Goal: Task Accomplishment & Management: Manage account settings

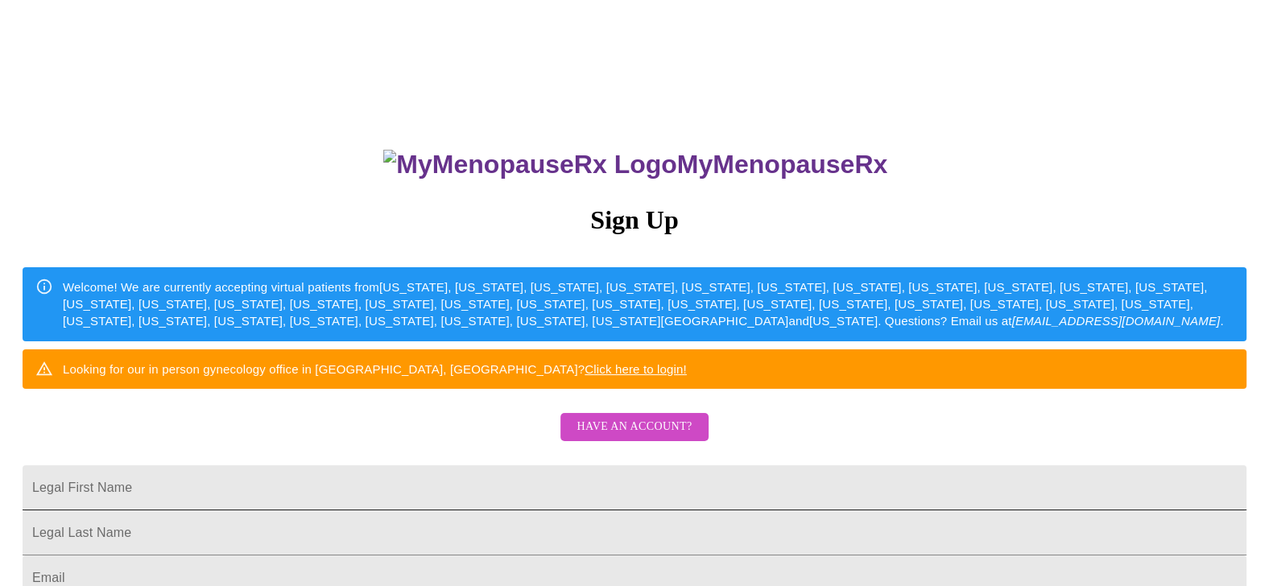
scroll to position [80, 0]
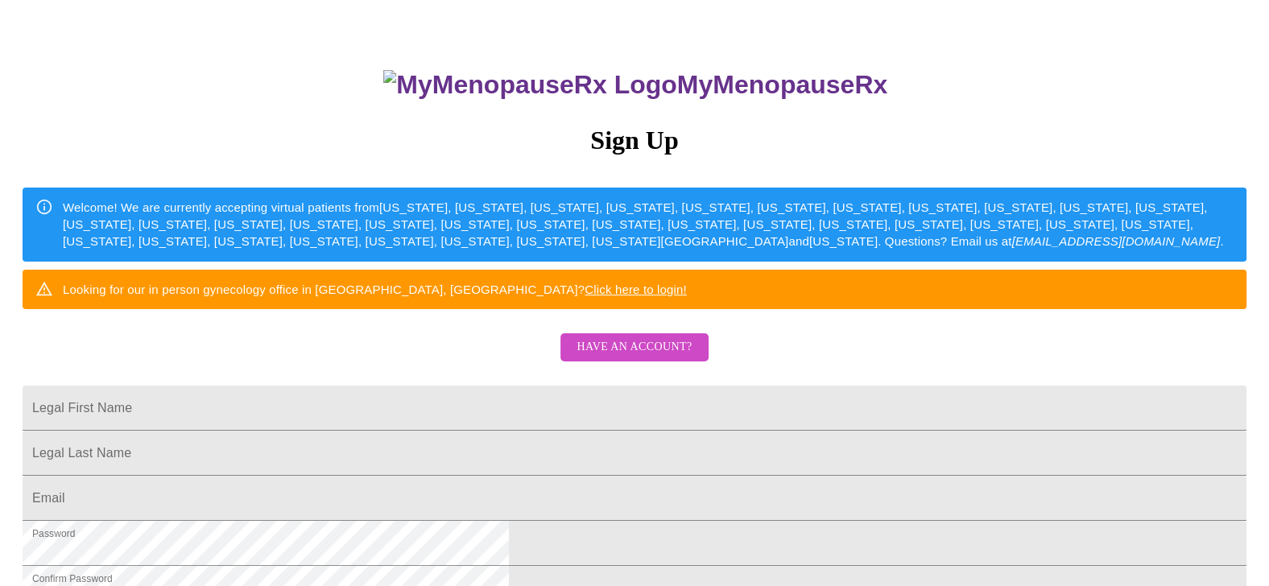
click at [584, 358] on span "Have an account?" at bounding box center [634, 347] width 115 height 20
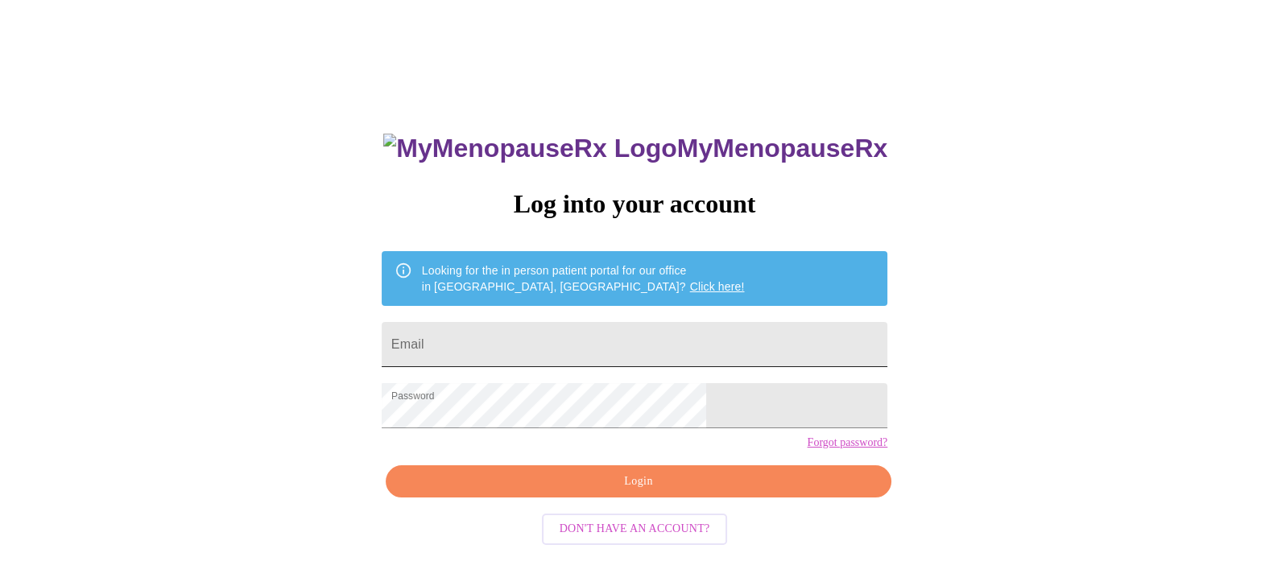
click at [509, 334] on input "Email" at bounding box center [635, 344] width 506 height 45
type input "[EMAIL_ADDRESS][DOMAIN_NAME]"
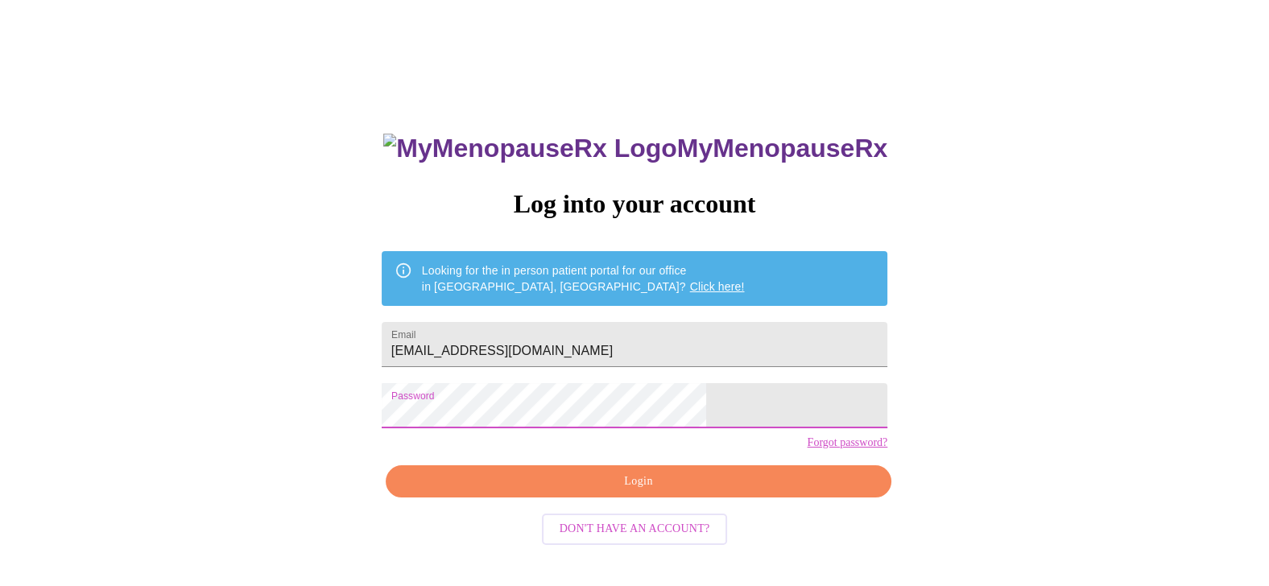
click at [468, 410] on div "MyMenopauseRx Log into your account Looking for the in person patient portal fo…" at bounding box center [635, 401] width 538 height 586
click at [491, 469] on div "MyMenopauseRx Log into your account Looking for the in person patient portal fo…" at bounding box center [635, 401] width 538 height 586
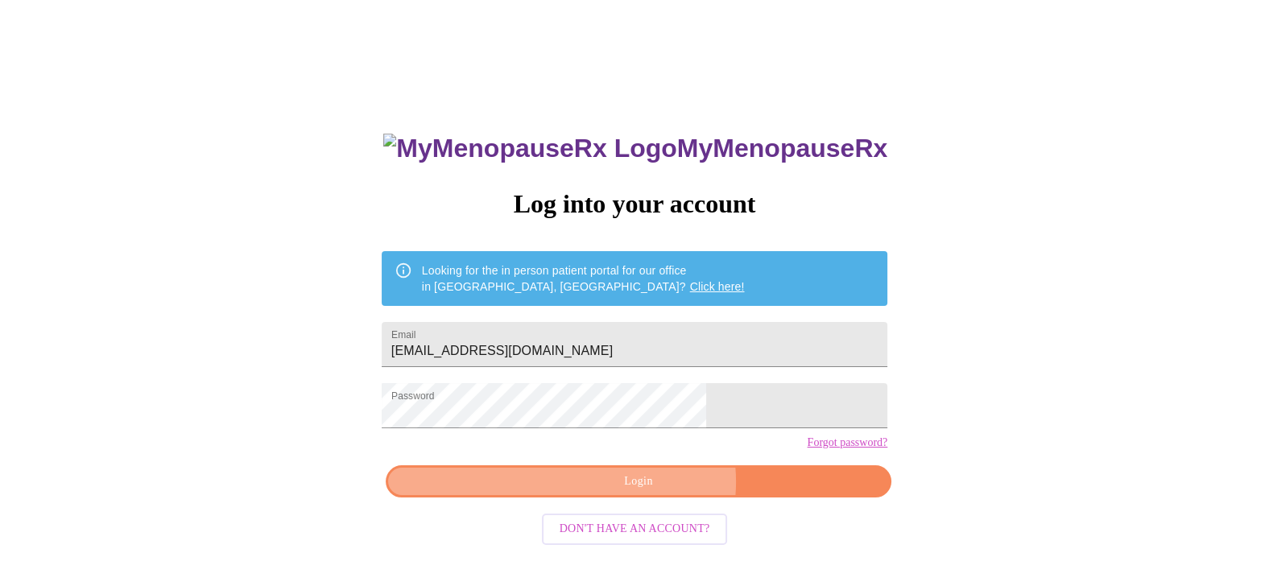
click at [651, 492] on span "Login" at bounding box center [638, 482] width 469 height 20
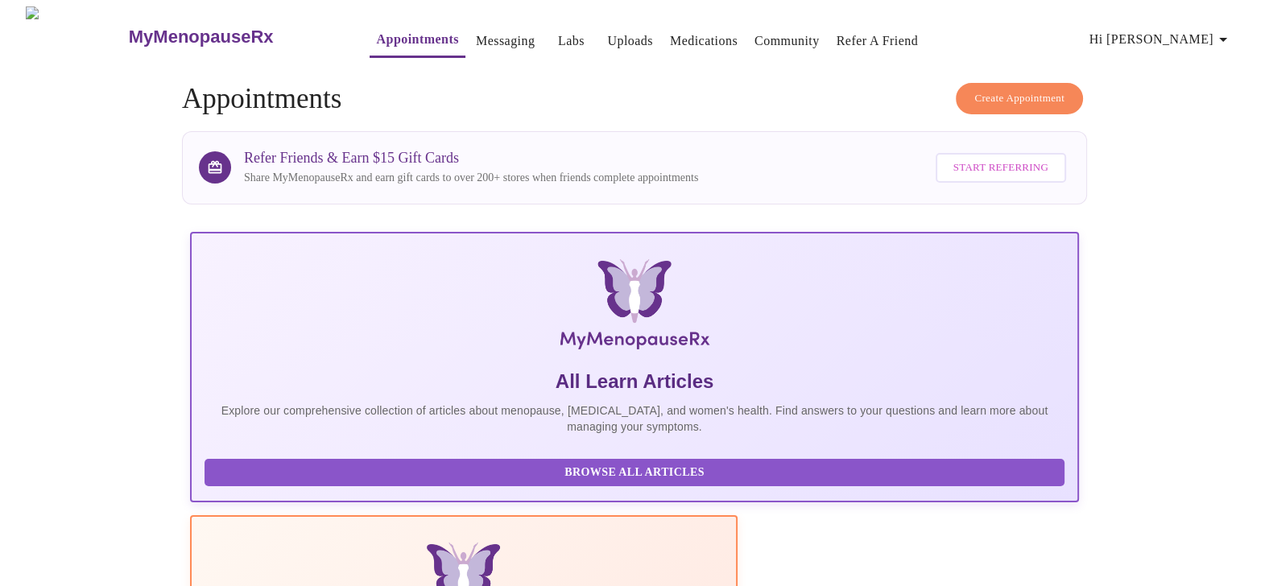
click at [1160, 28] on span "Hi [PERSON_NAME]" at bounding box center [1160, 39] width 143 height 23
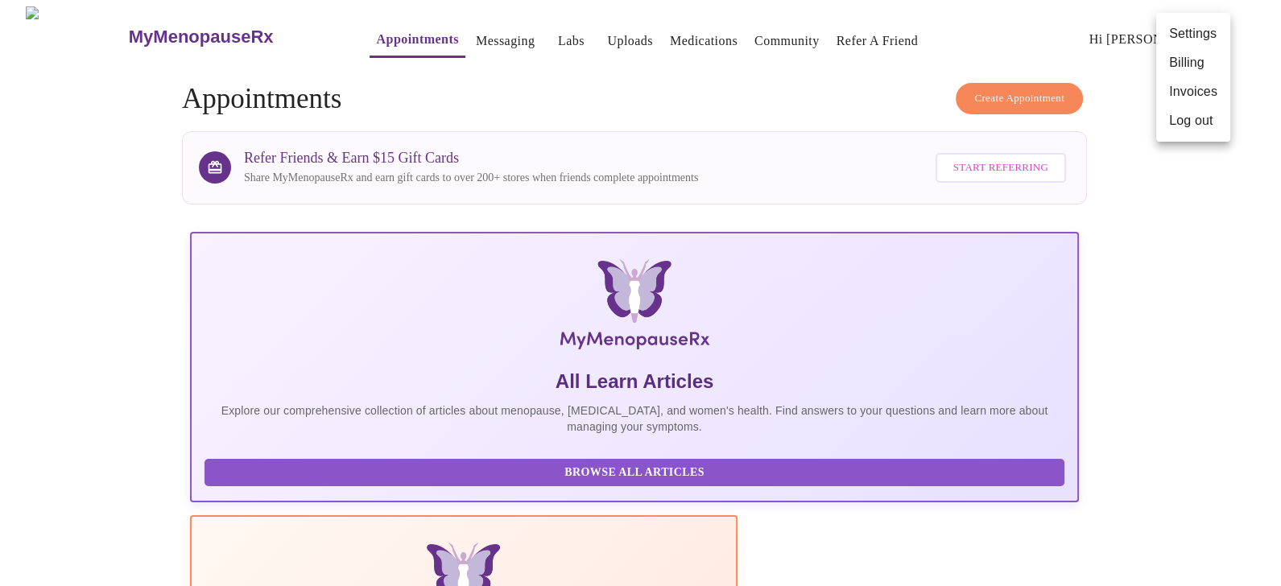
click at [647, 27] on div at bounding box center [640, 293] width 1281 height 586
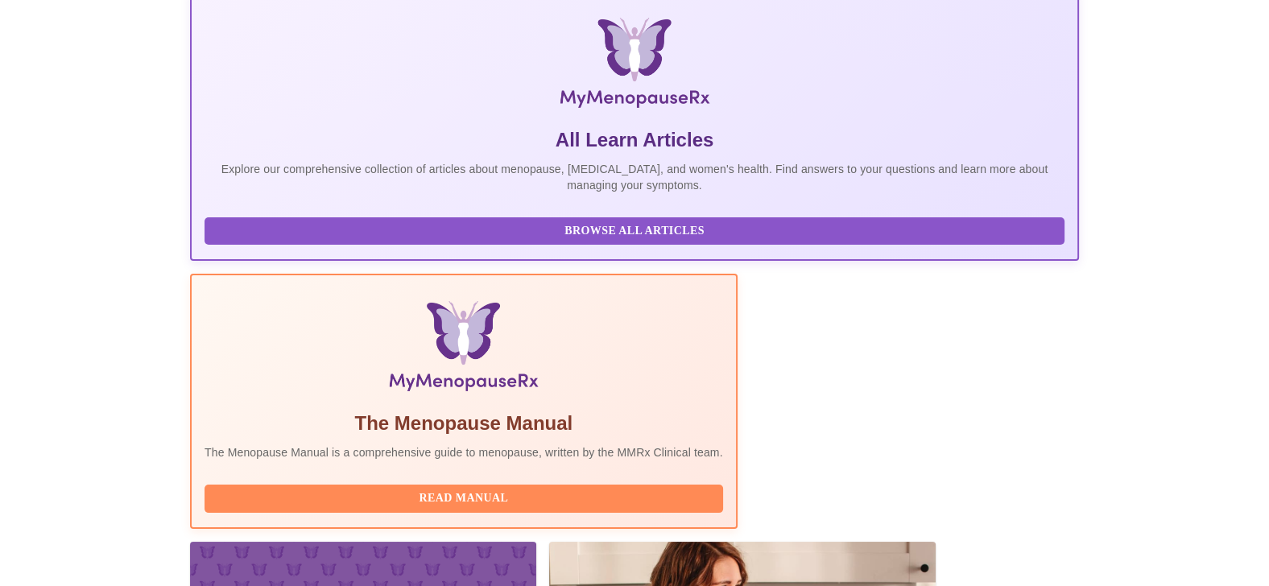
scroll to position [292, 0]
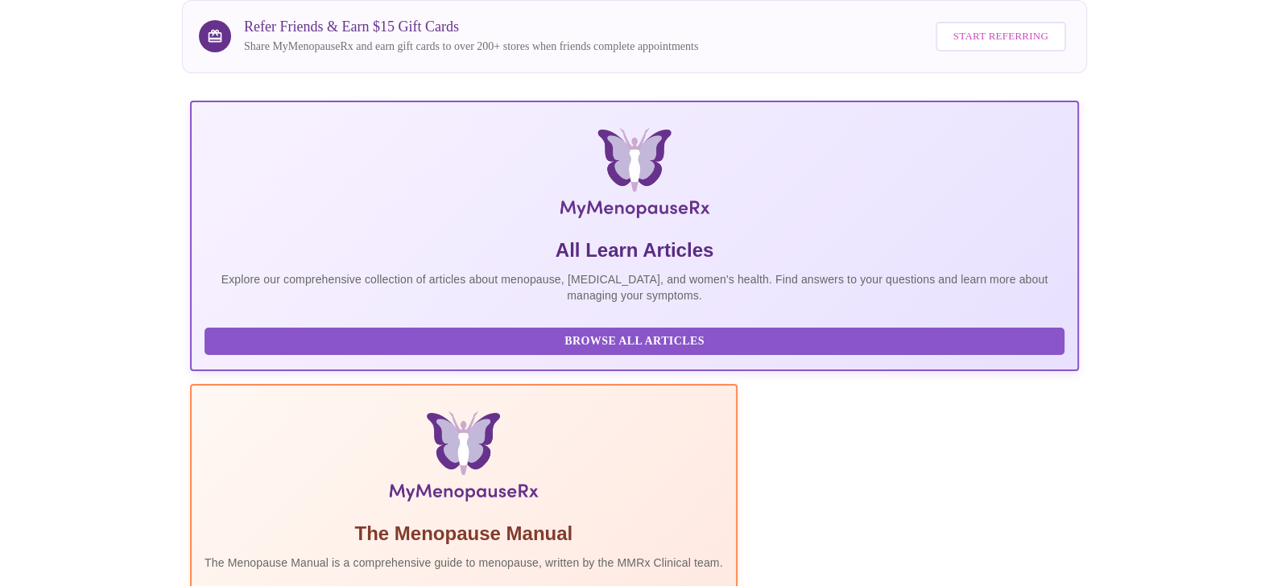
scroll to position [0, 0]
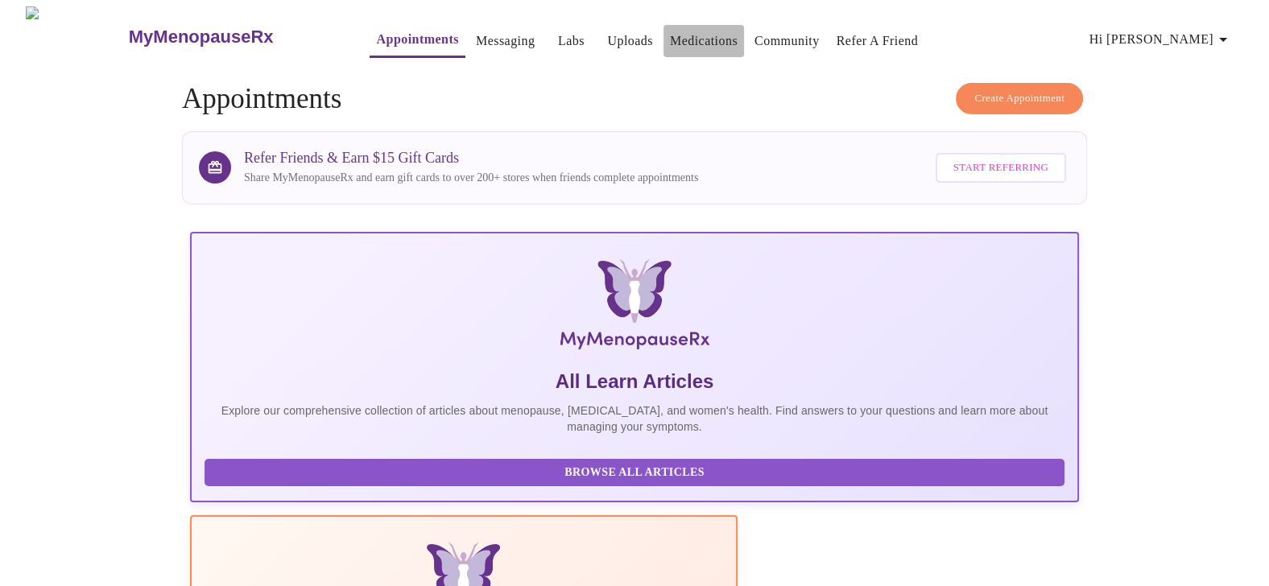
click at [670, 35] on link "Medications" at bounding box center [704, 41] width 68 height 23
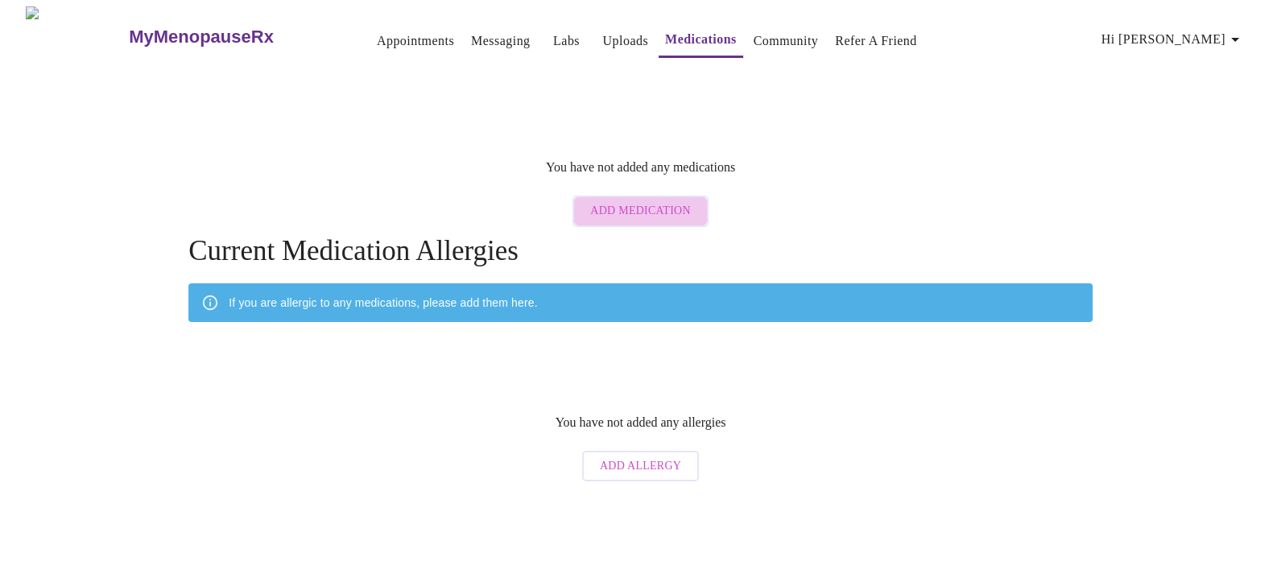
click at [656, 201] on span "Add Medication" at bounding box center [640, 211] width 100 height 20
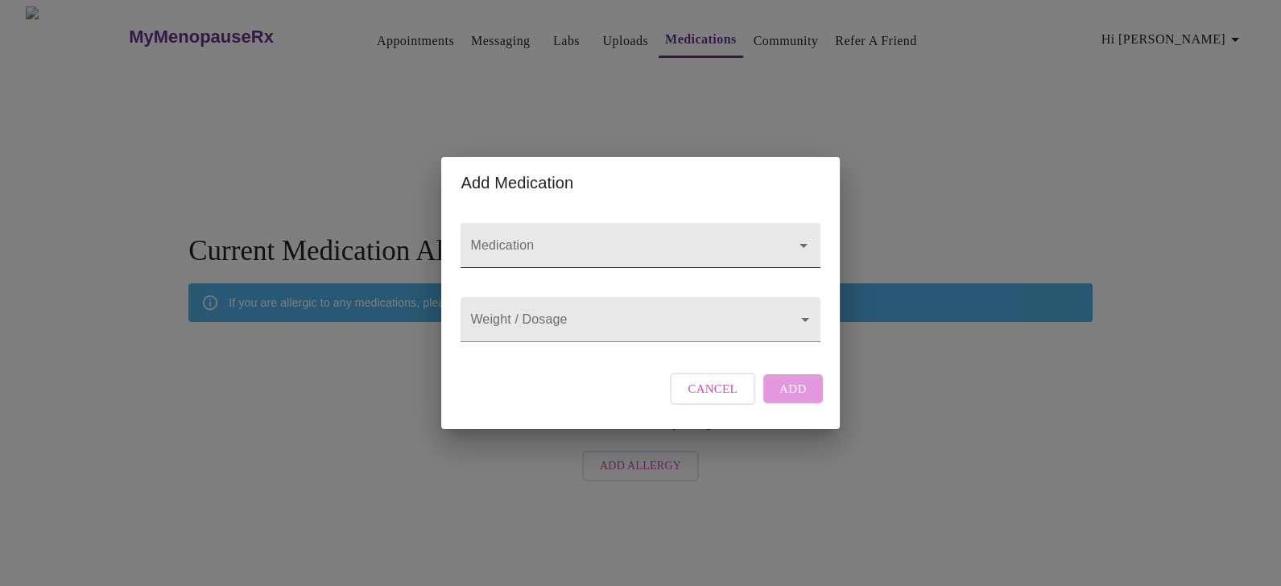
click at [800, 236] on icon "Open" at bounding box center [803, 245] width 19 height 19
click at [600, 223] on div at bounding box center [640, 245] width 359 height 45
click at [697, 399] on span "Cancel" at bounding box center [713, 388] width 50 height 21
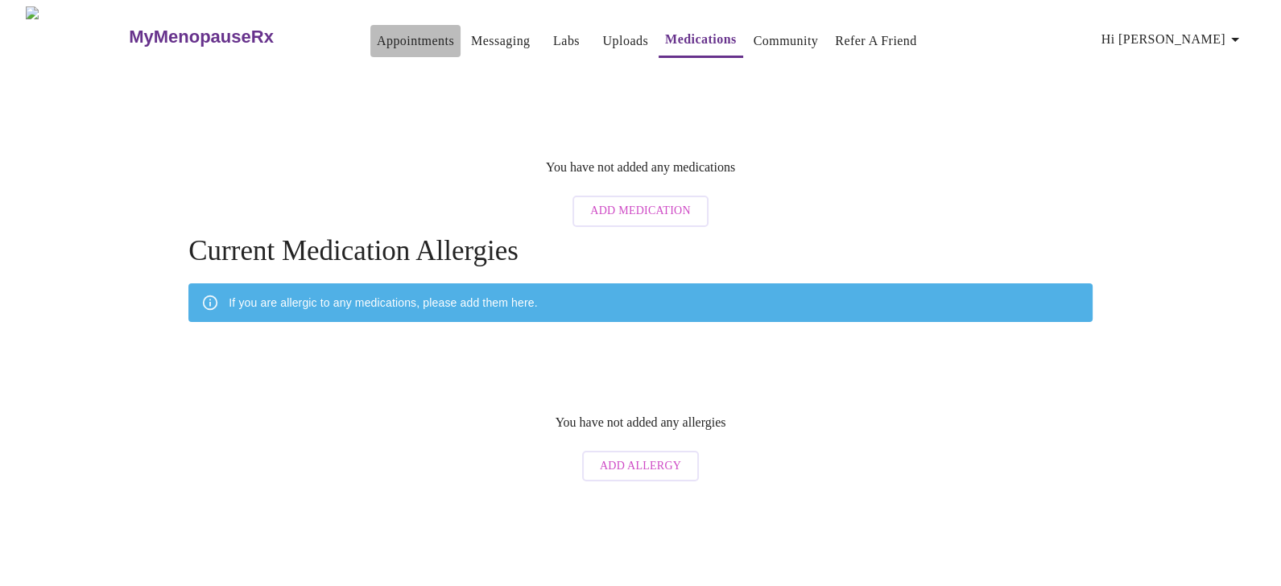
click at [377, 30] on link "Appointments" at bounding box center [415, 41] width 77 height 23
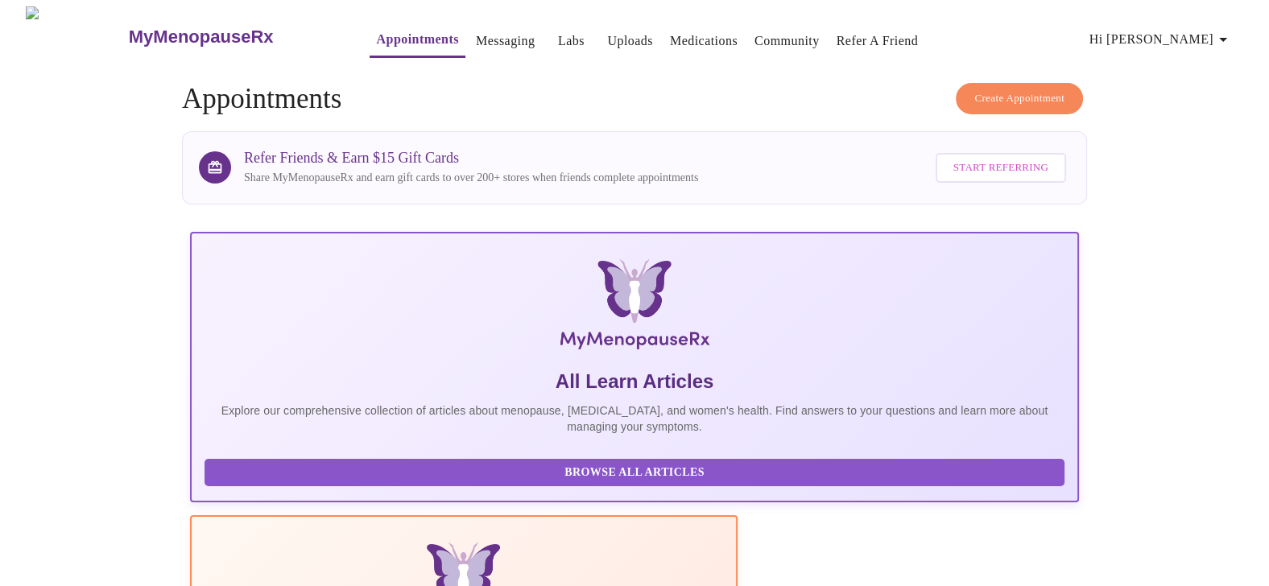
click at [1166, 35] on span "Hi [PERSON_NAME]" at bounding box center [1160, 39] width 143 height 23
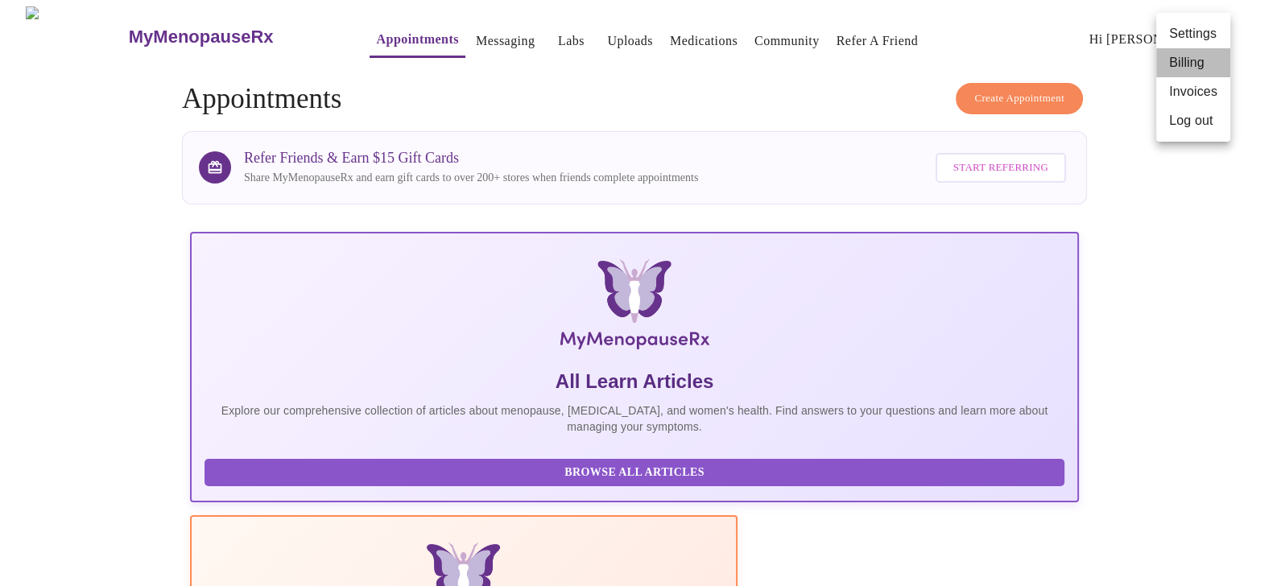
click at [1187, 68] on li "Billing" at bounding box center [1193, 62] width 74 height 29
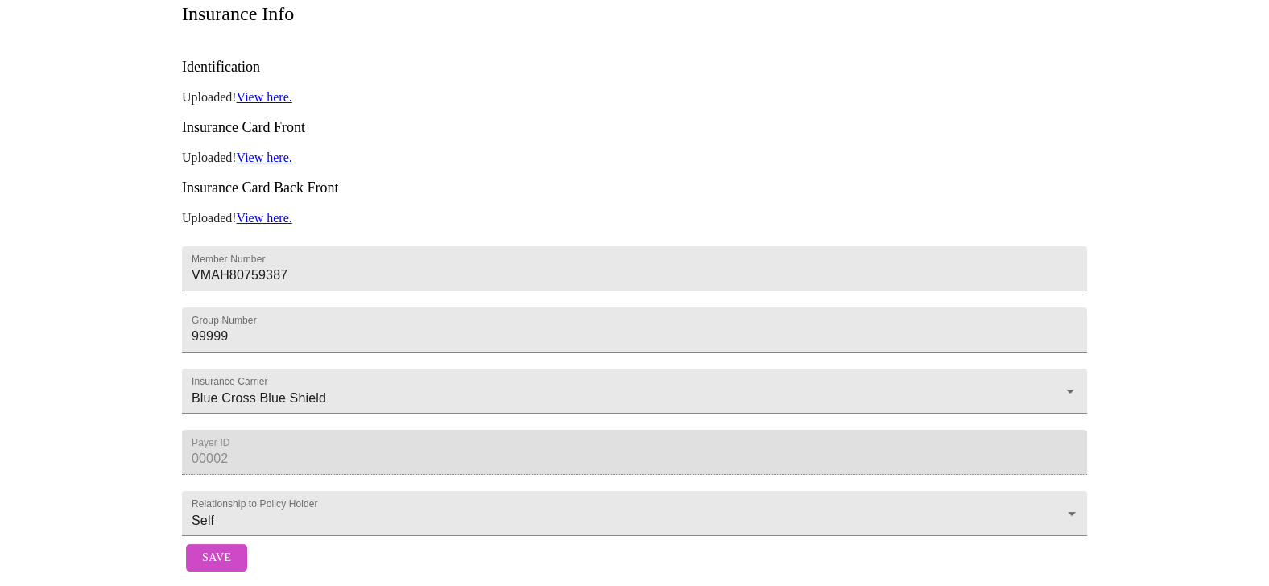
scroll to position [339, 0]
click at [235, 544] on button "Save" at bounding box center [216, 558] width 61 height 28
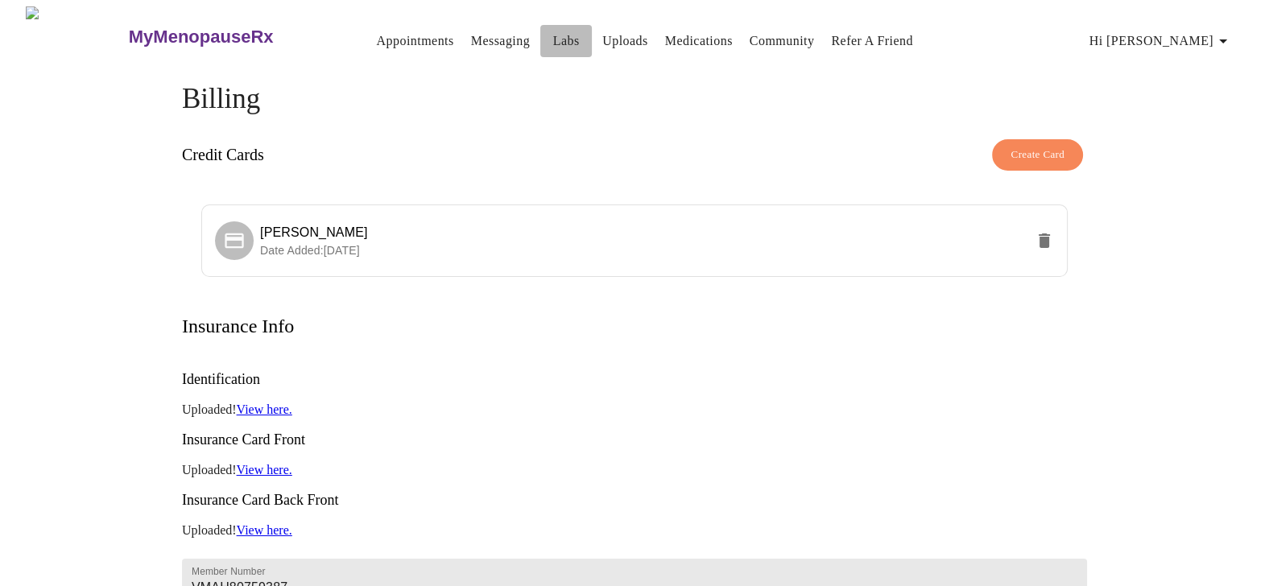
click at [553, 35] on link "Labs" at bounding box center [566, 41] width 27 height 23
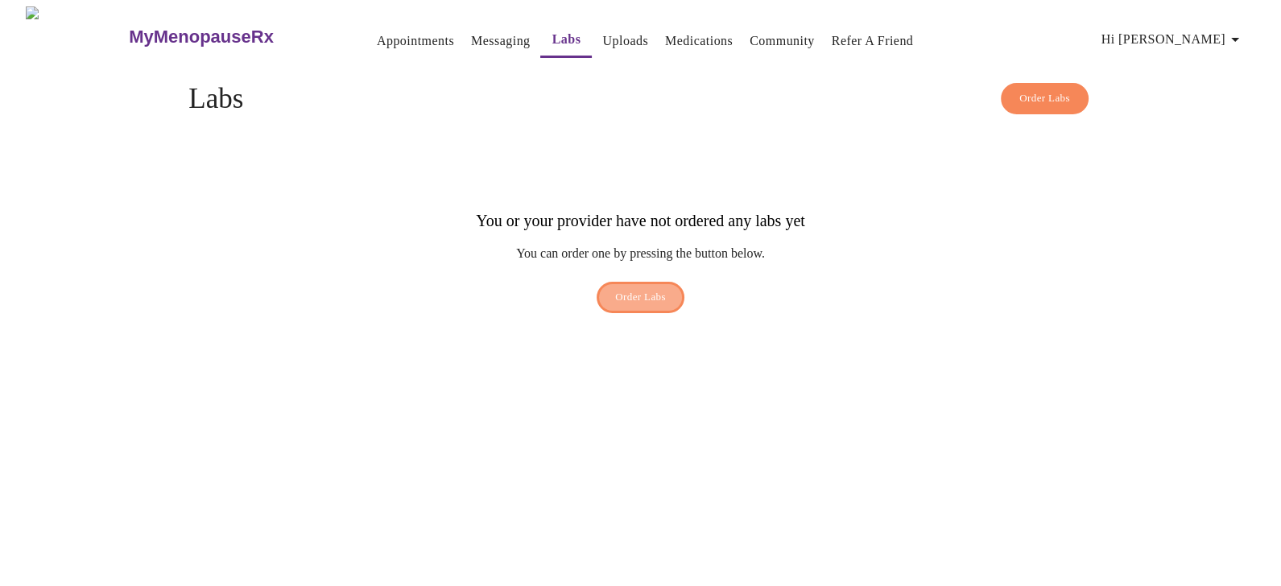
click at [640, 288] on span "Order Labs" at bounding box center [640, 297] width 51 height 19
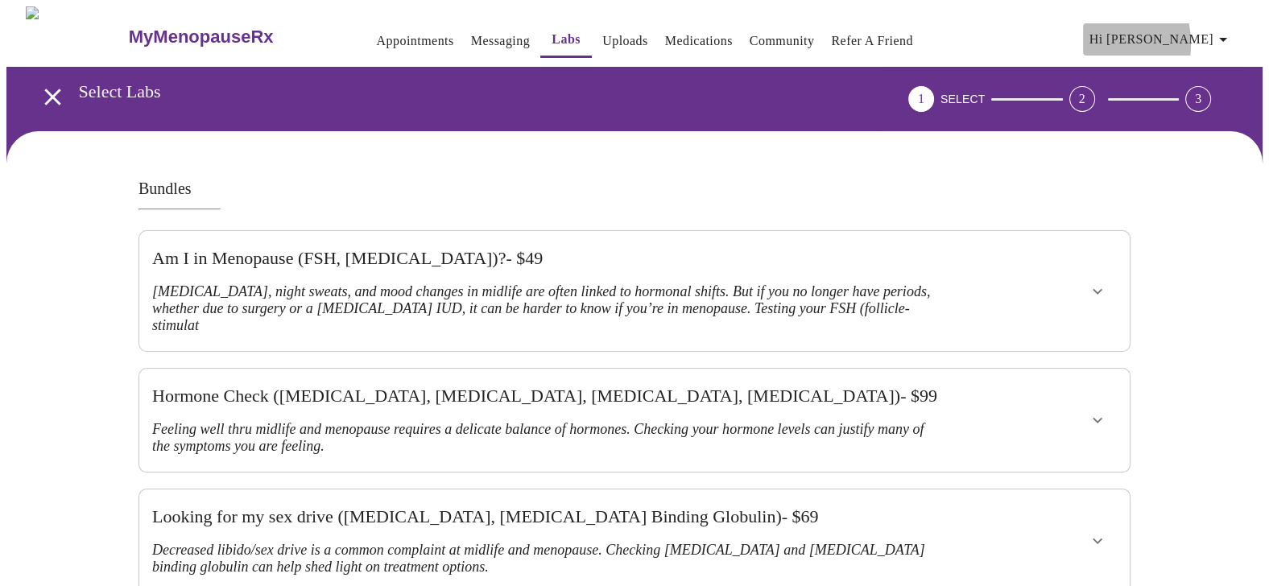
click at [1149, 37] on span "Hi [PERSON_NAME]" at bounding box center [1160, 39] width 143 height 23
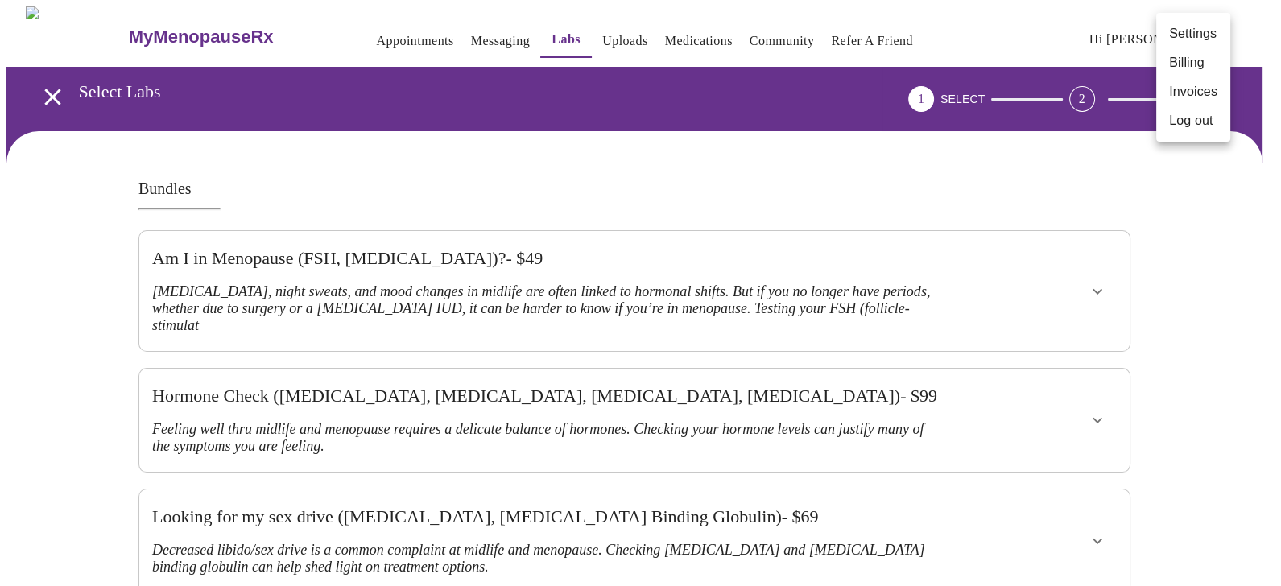
click at [695, 96] on div at bounding box center [640, 293] width 1281 height 586
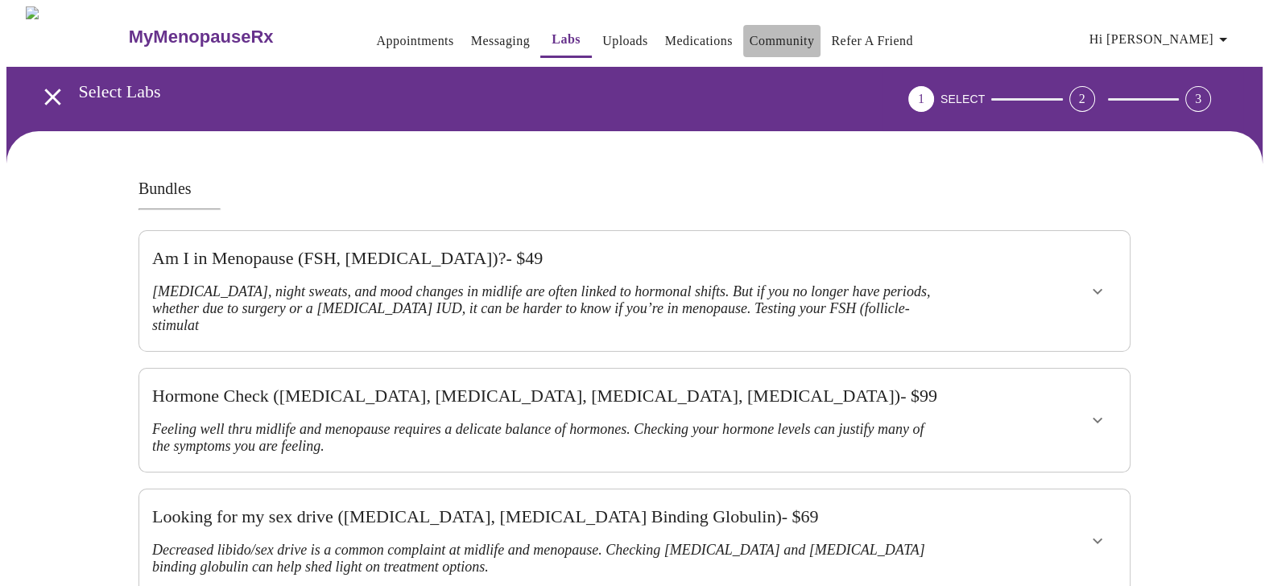
click at [750, 30] on link "Community" at bounding box center [782, 41] width 65 height 23
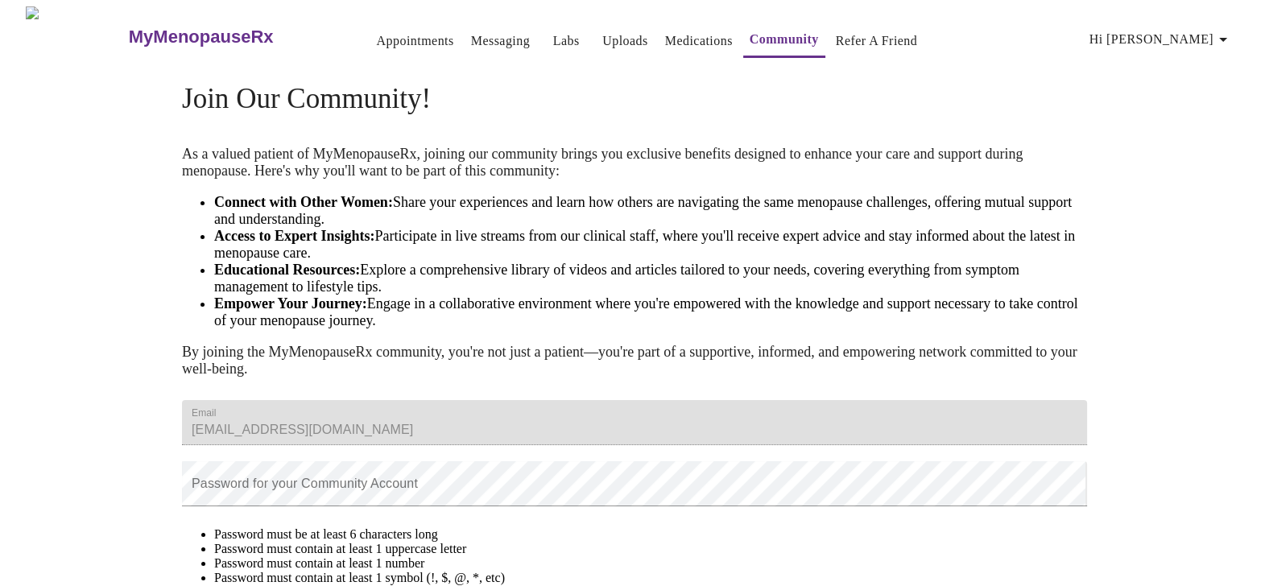
click at [874, 30] on link "Refer a Friend" at bounding box center [877, 41] width 82 height 23
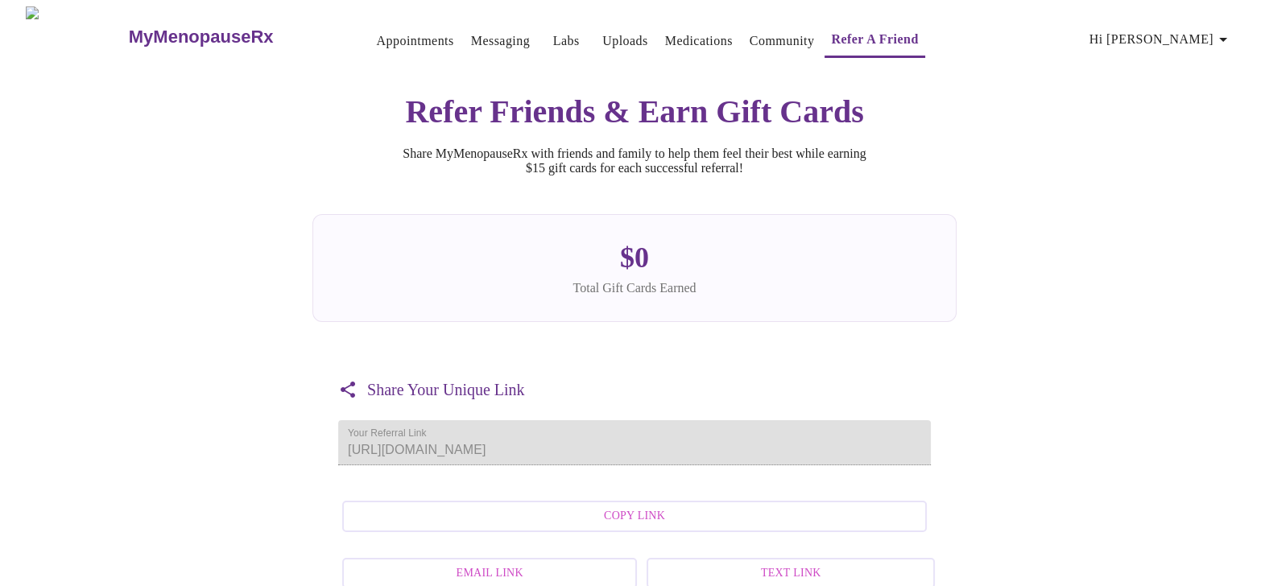
scroll to position [80, 0]
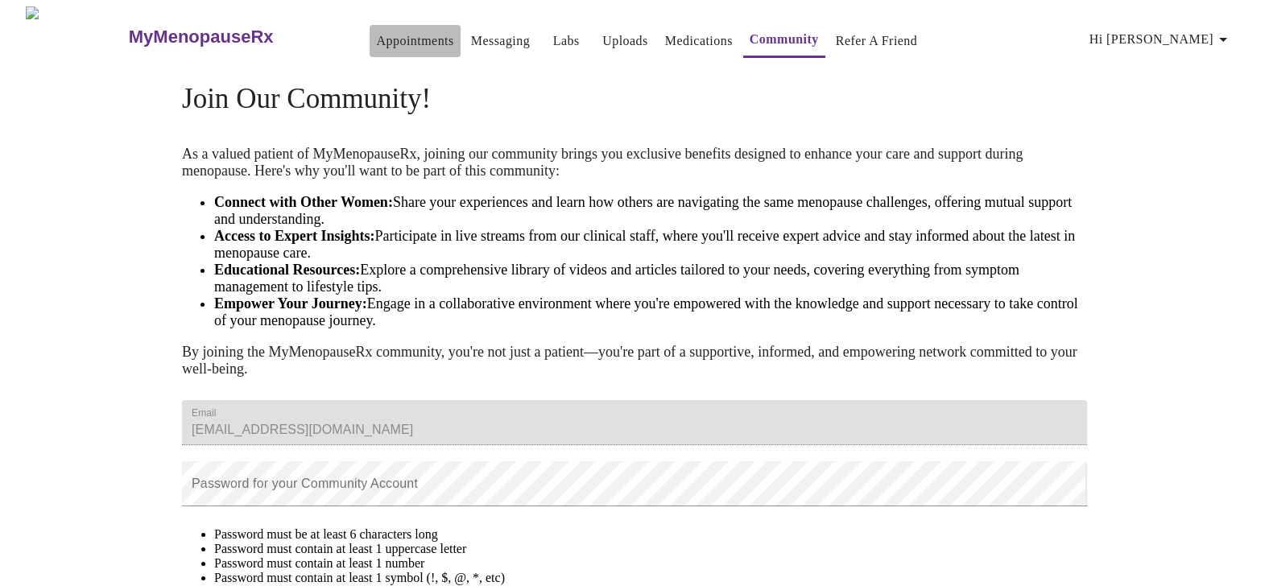
click at [376, 32] on link "Appointments" at bounding box center [414, 41] width 77 height 23
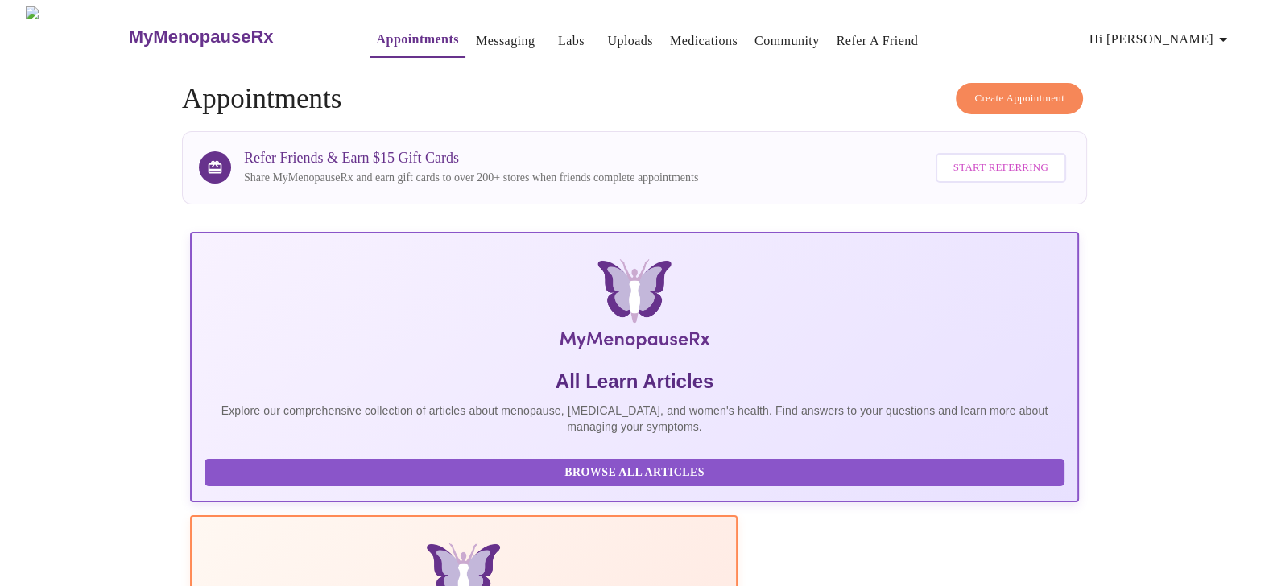
click at [476, 30] on link "Messaging" at bounding box center [505, 41] width 59 height 23
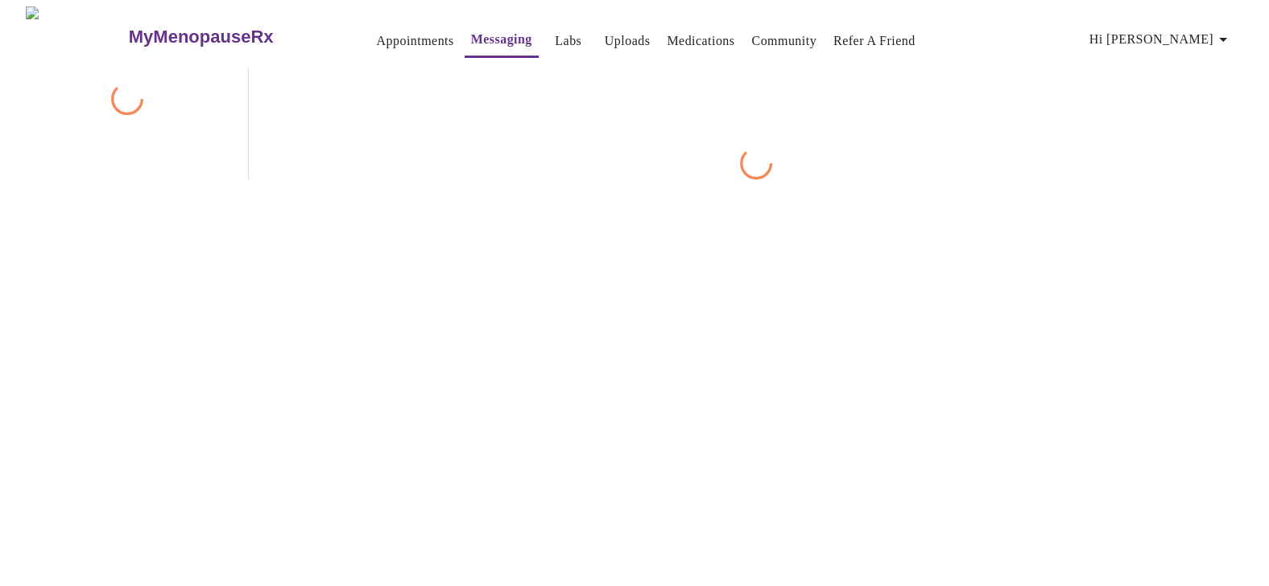
scroll to position [60, 0]
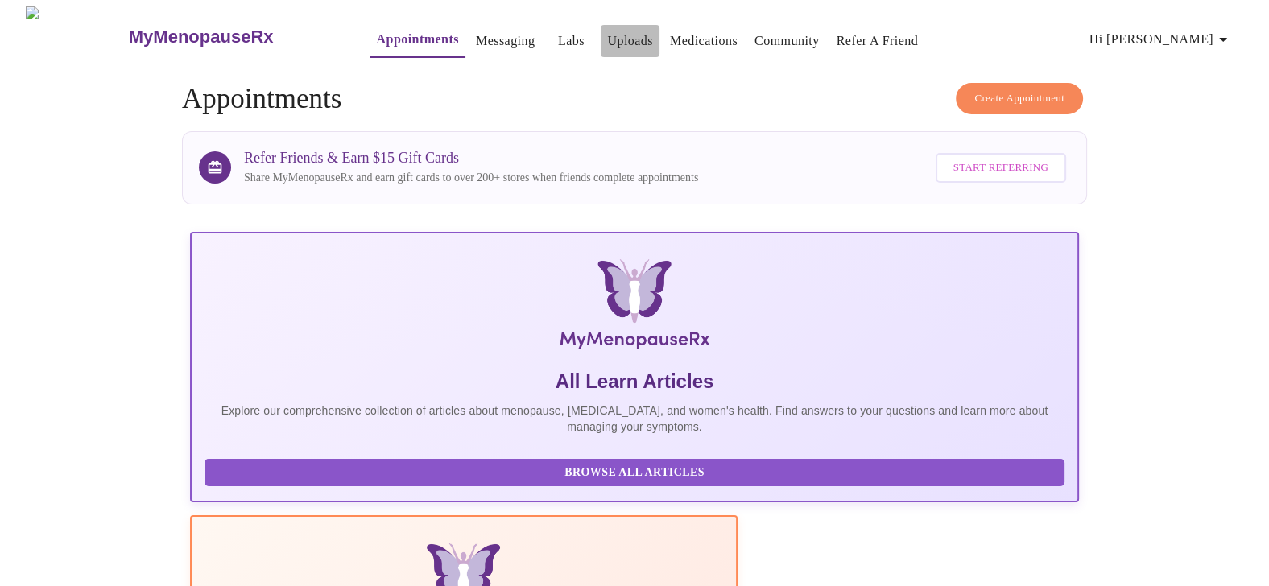
click at [607, 36] on link "Uploads" at bounding box center [630, 41] width 46 height 23
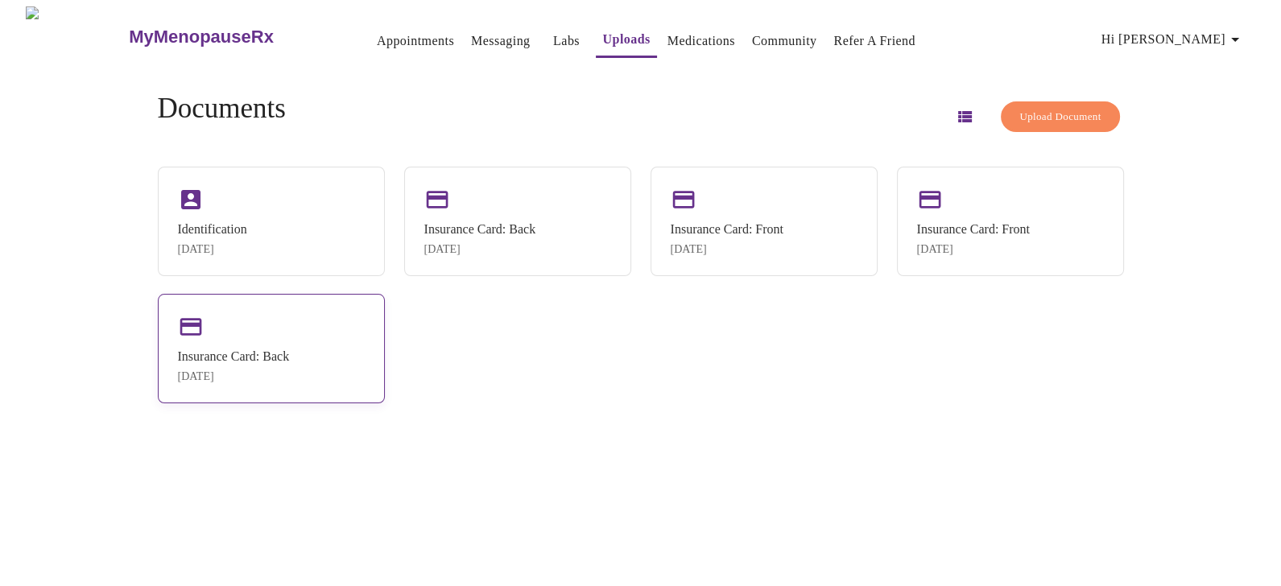
drag, startPoint x: 484, startPoint y: 245, endPoint x: 393, endPoint y: 353, distance: 141.1
click at [385, 353] on div "Insurance Card: Back [DATE]" at bounding box center [271, 349] width 227 height 110
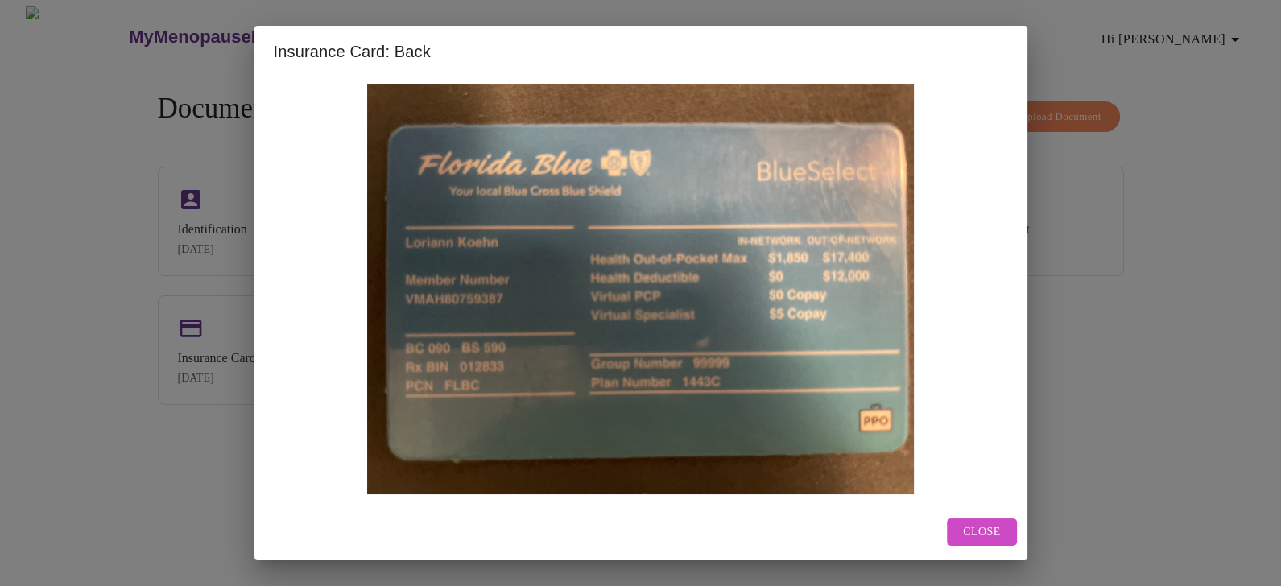
click at [984, 530] on span "Close" at bounding box center [981, 533] width 37 height 20
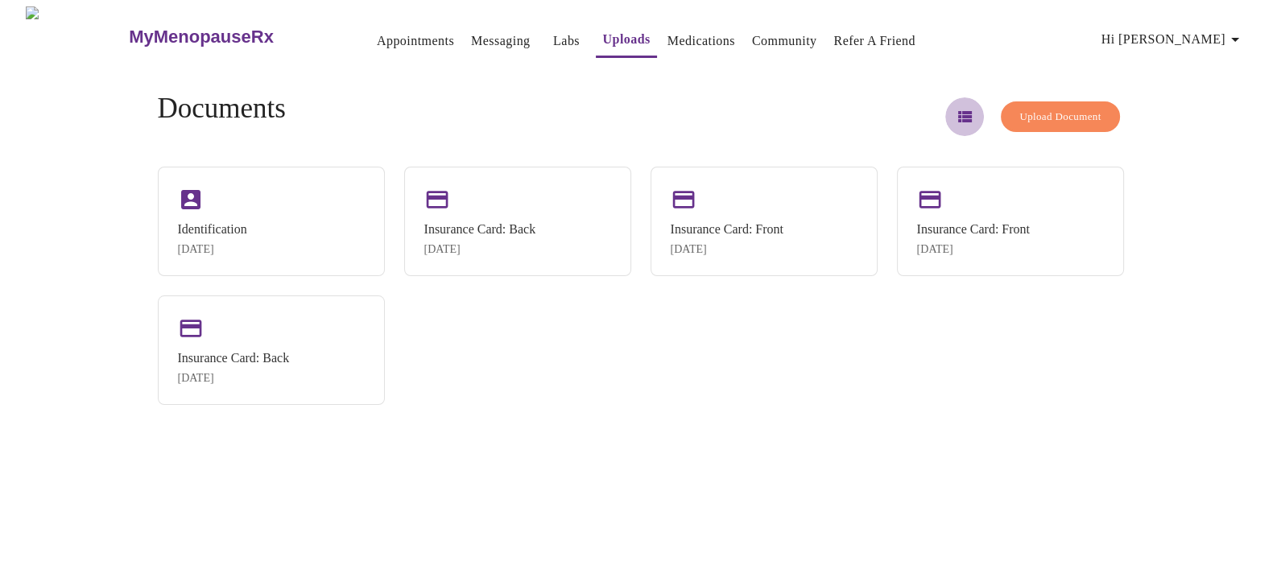
click at [958, 111] on icon "button" at bounding box center [965, 116] width 14 height 11
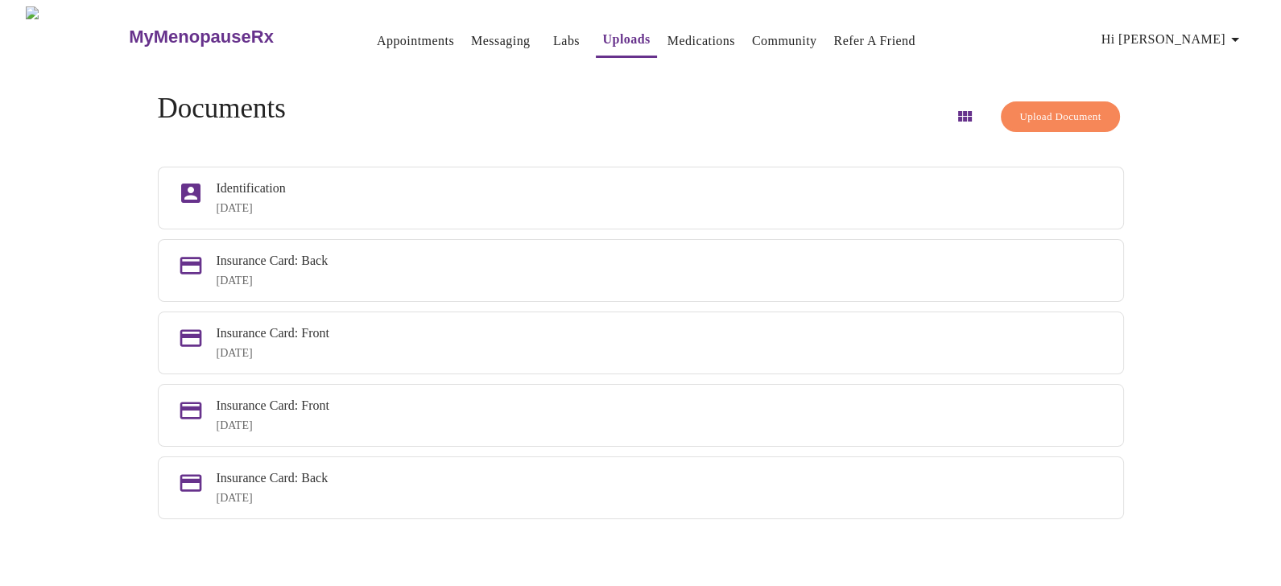
click at [958, 111] on icon "button" at bounding box center [965, 116] width 14 height 10
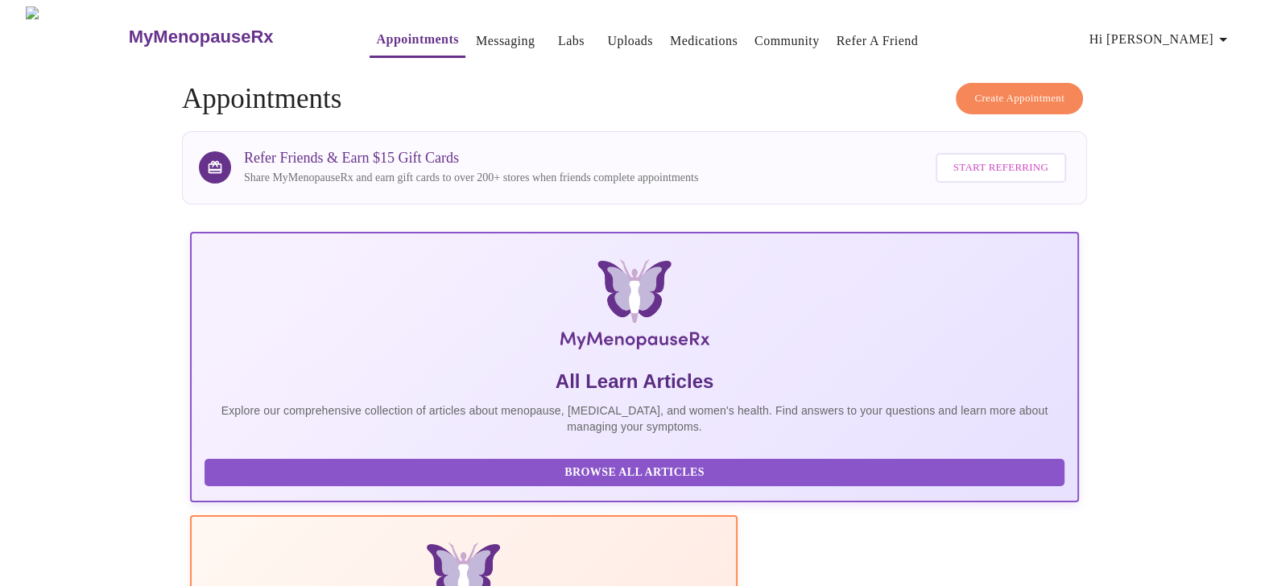
click at [1183, 35] on span "Hi [PERSON_NAME]" at bounding box center [1160, 39] width 143 height 23
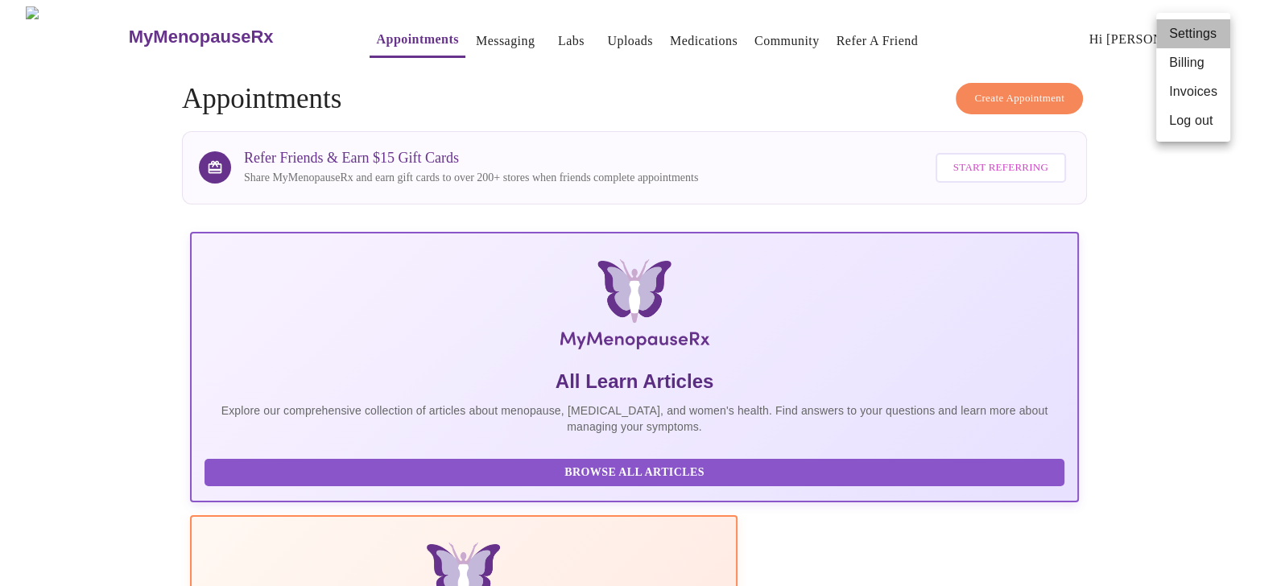
click at [1183, 35] on li "Settings" at bounding box center [1193, 33] width 74 height 29
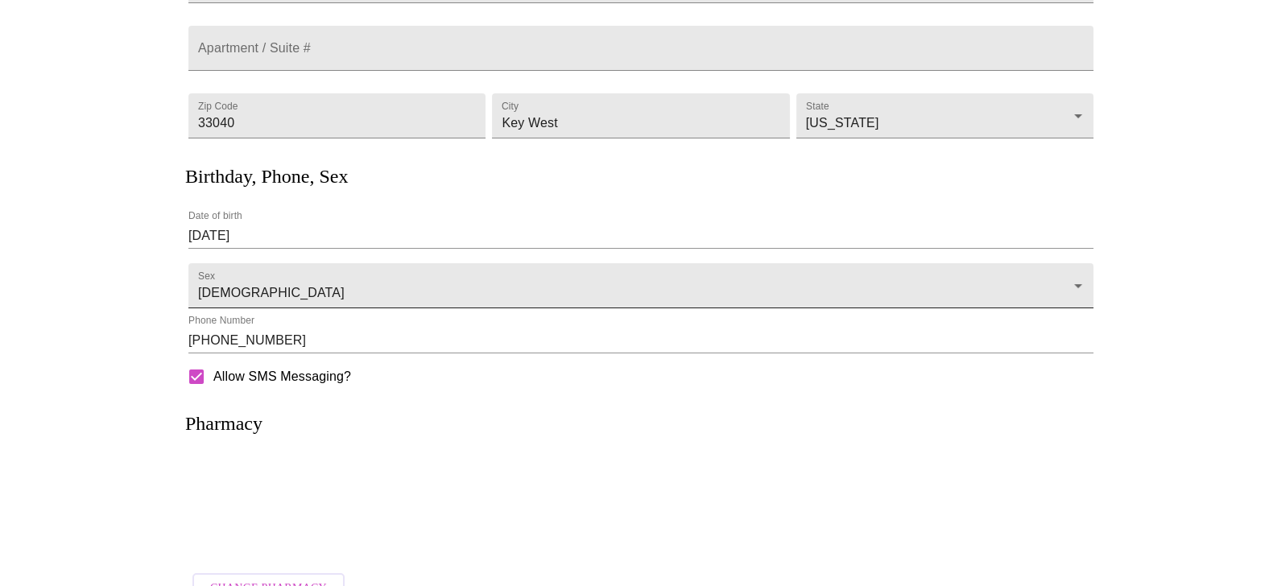
scroll to position [290, 0]
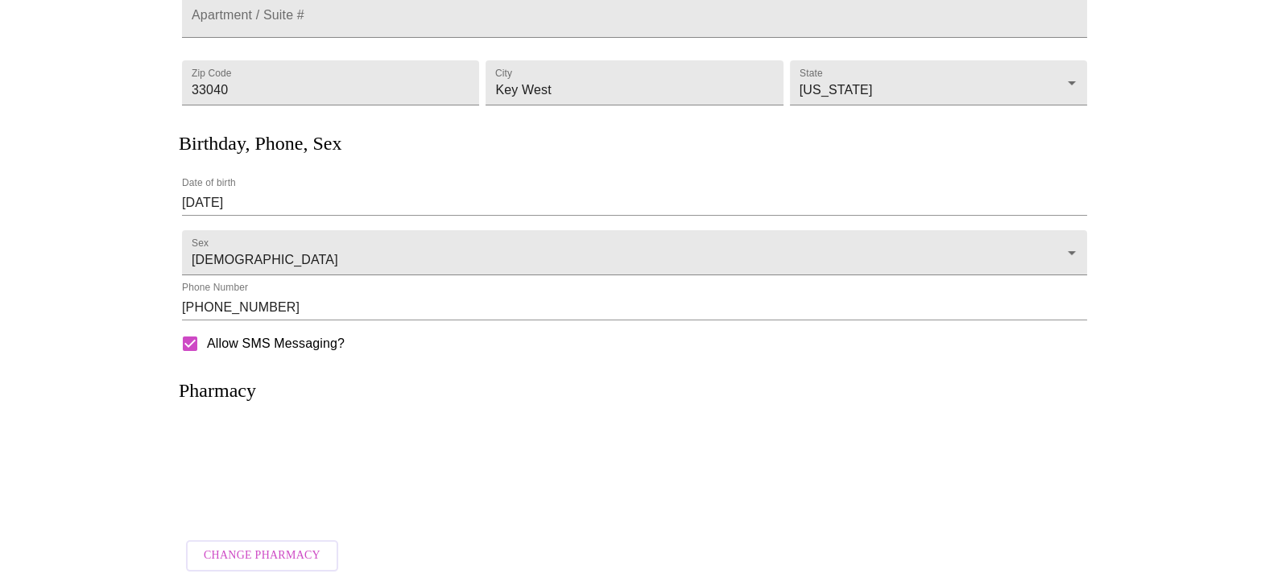
click at [203, 468] on p at bounding box center [634, 474] width 873 height 43
click at [246, 465] on p at bounding box center [634, 474] width 873 height 43
click at [268, 546] on span "Change Pharmacy" at bounding box center [262, 556] width 117 height 20
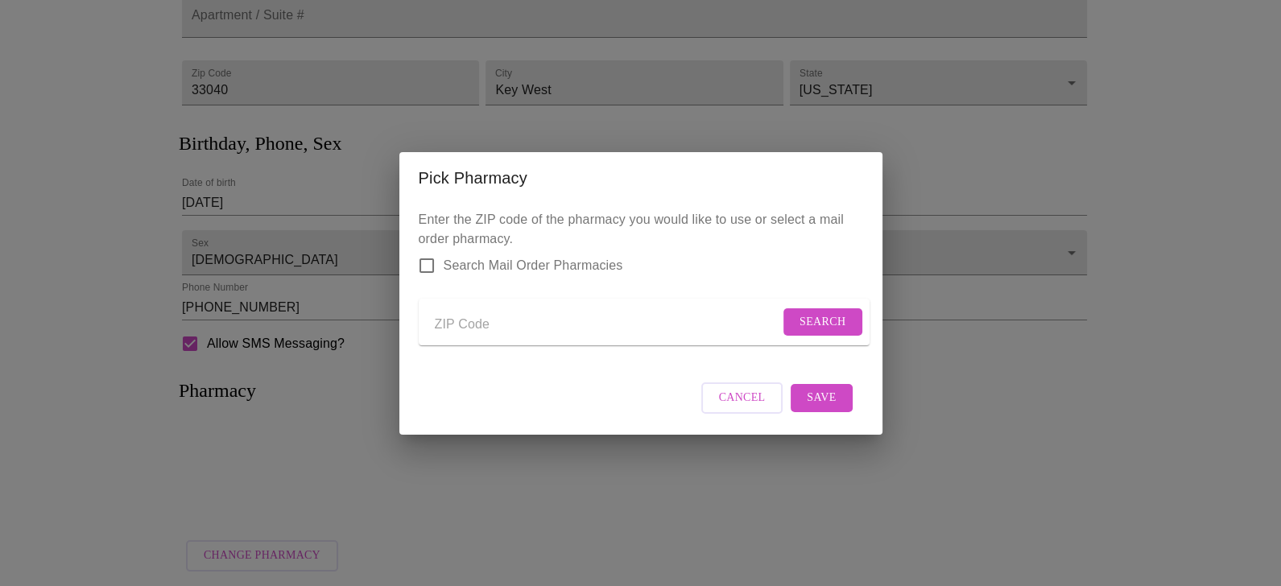
click at [490, 315] on input "Send a message to your care team" at bounding box center [607, 325] width 345 height 26
type input "33040"
click at [829, 312] on span "Search" at bounding box center [823, 322] width 47 height 20
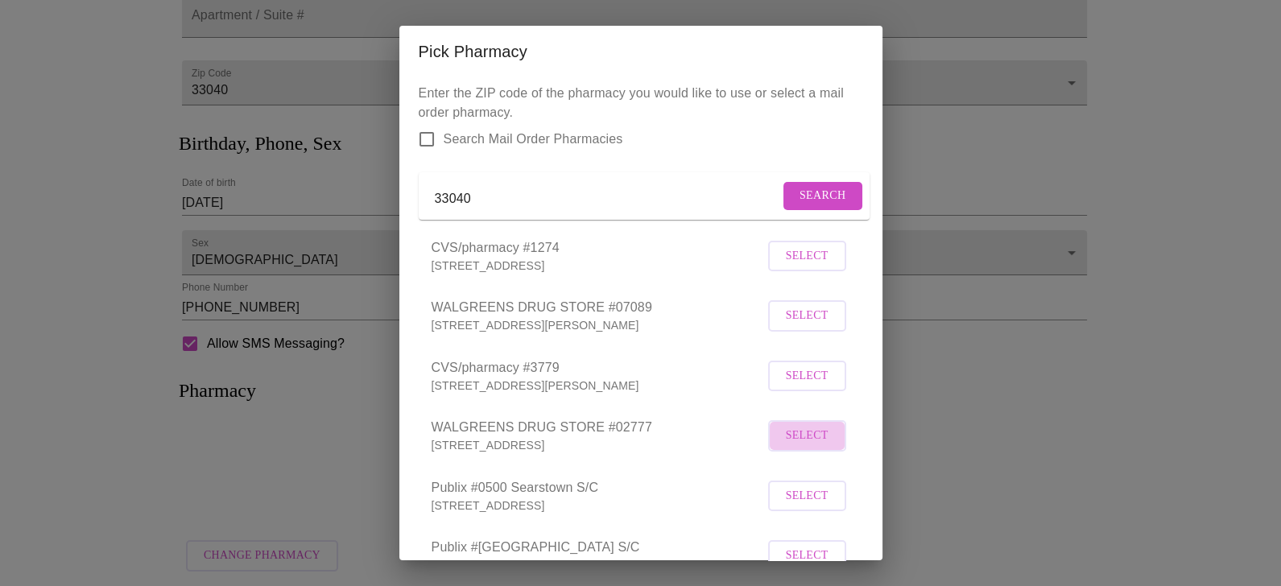
click at [801, 446] on span "Select" at bounding box center [807, 436] width 43 height 20
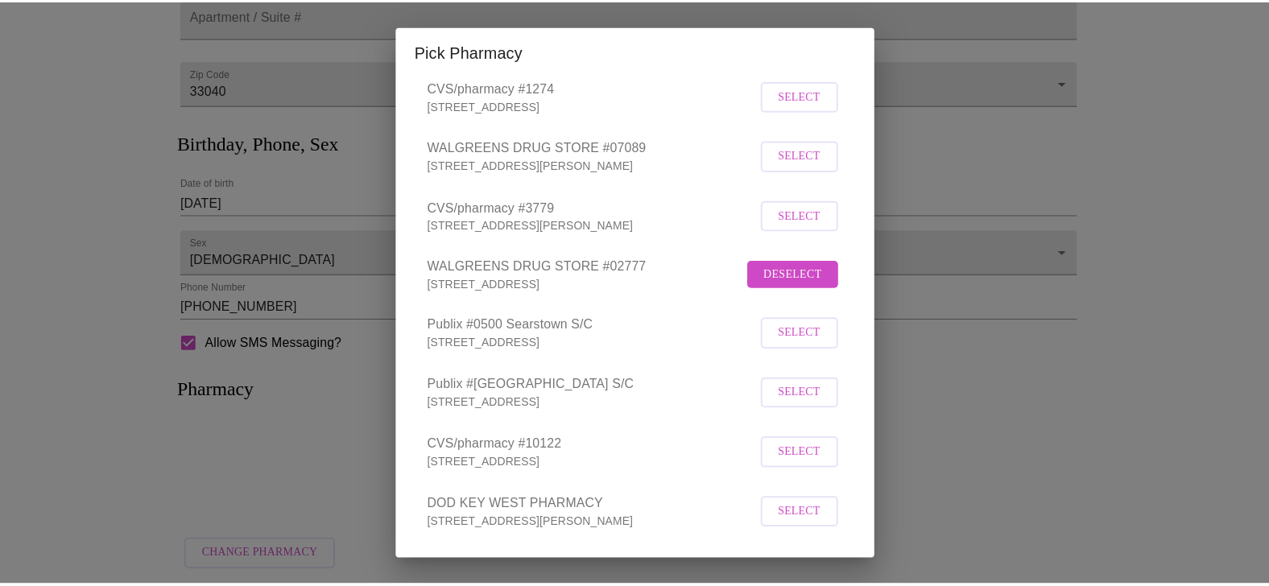
scroll to position [243, 0]
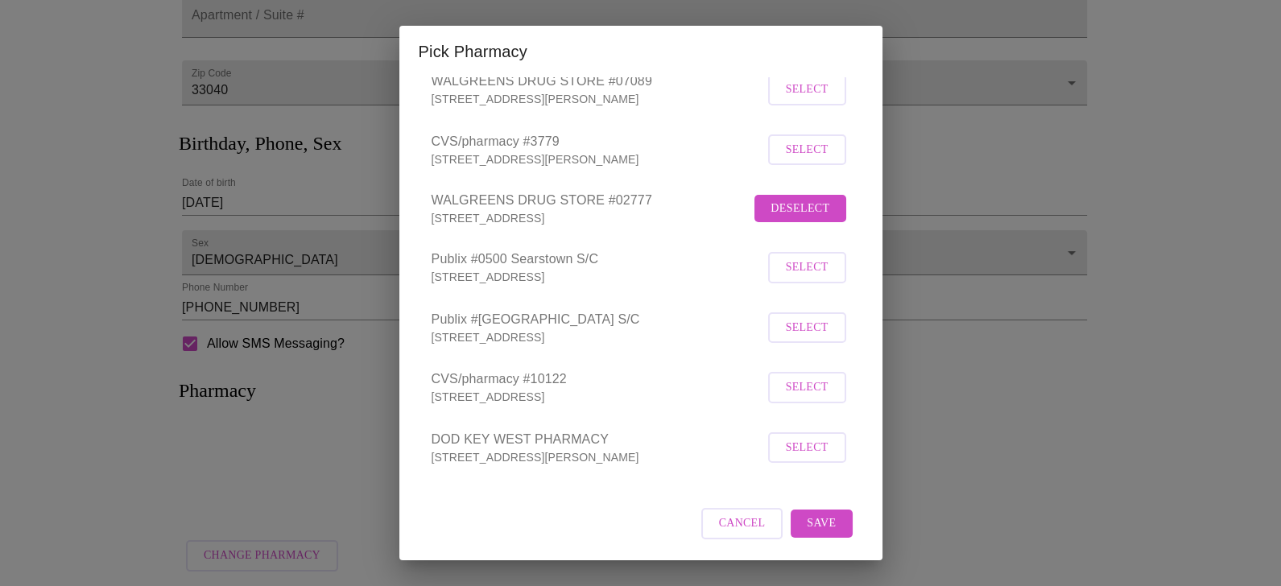
click at [816, 523] on span "Save" at bounding box center [821, 524] width 29 height 20
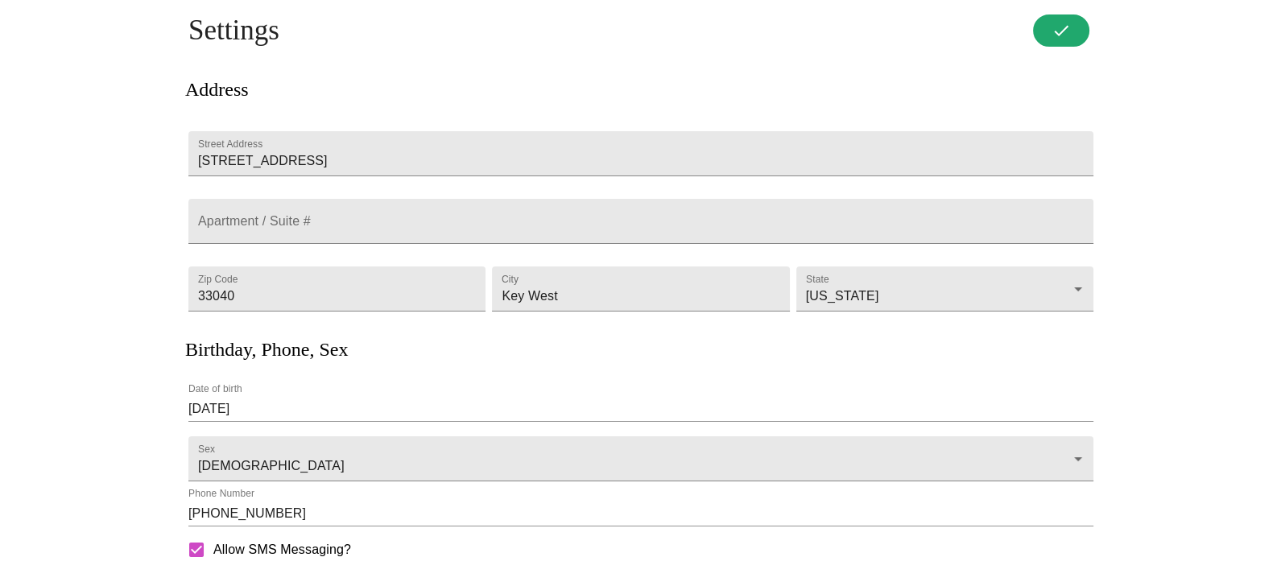
scroll to position [0, 0]
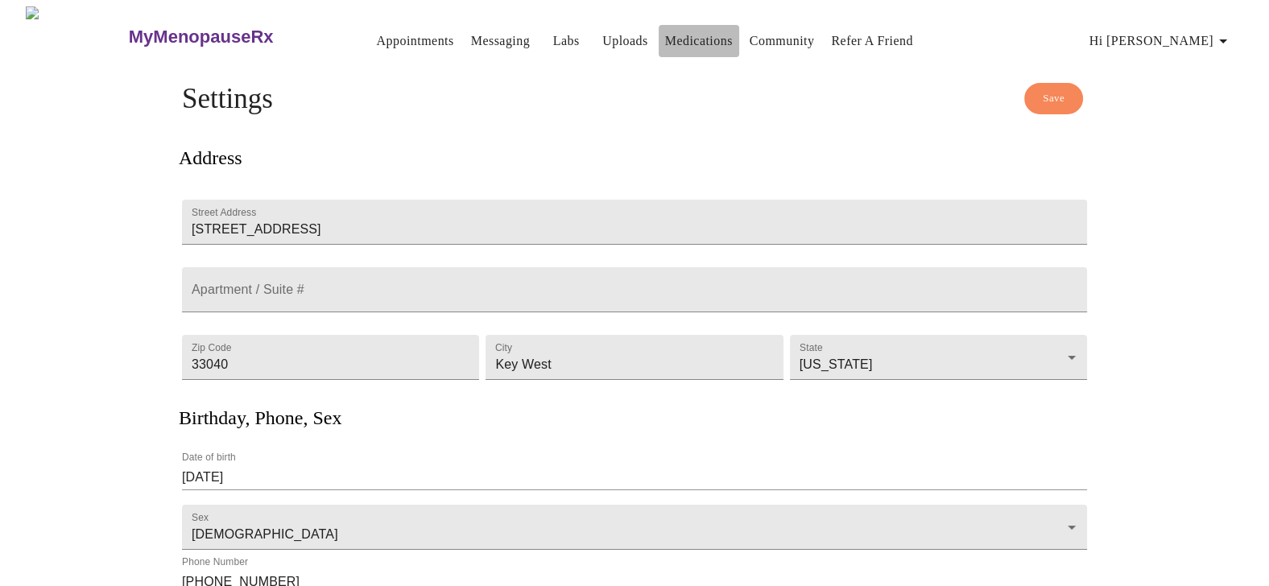
click at [677, 33] on link "Medications" at bounding box center [699, 41] width 68 height 23
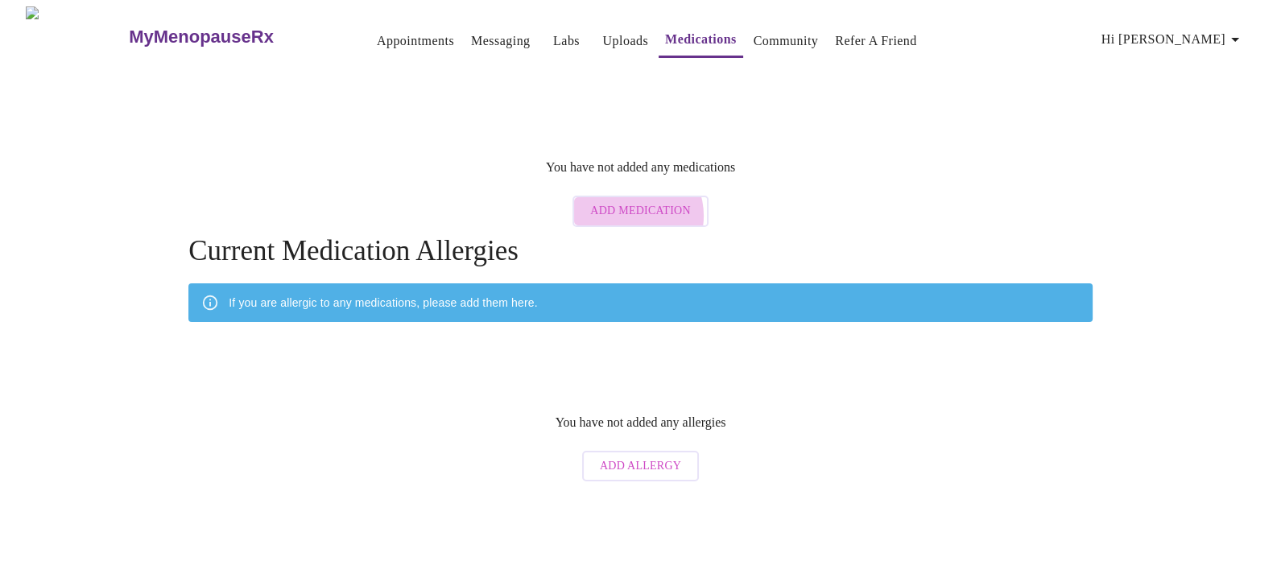
click at [633, 201] on span "Add Medication" at bounding box center [640, 211] width 100 height 20
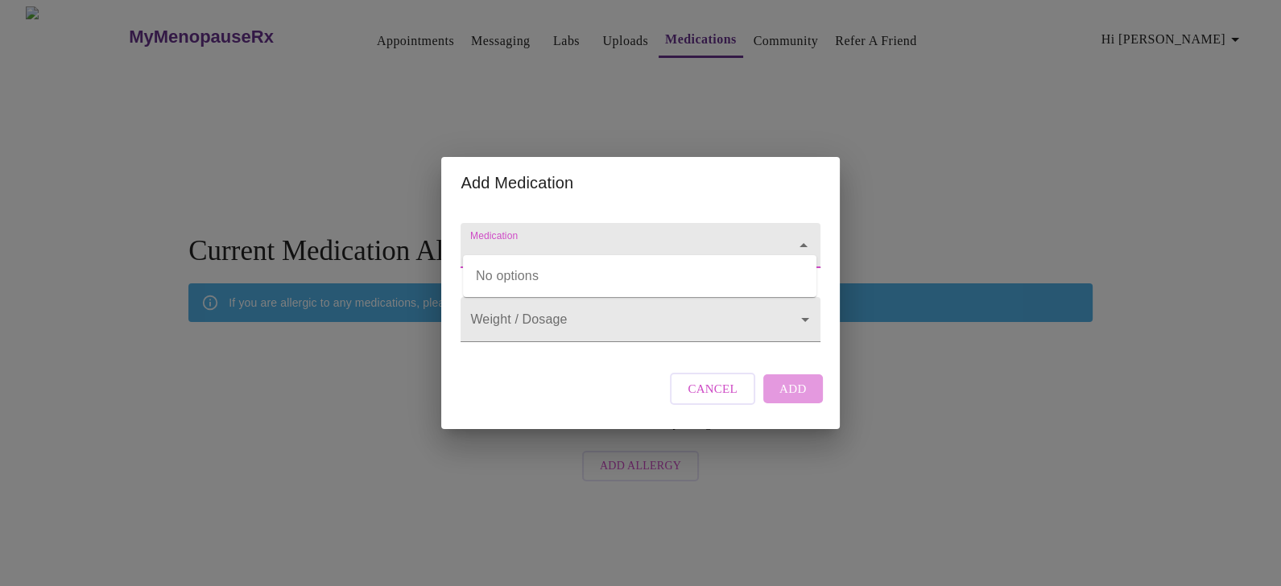
click at [568, 238] on input "Medication" at bounding box center [617, 253] width 300 height 30
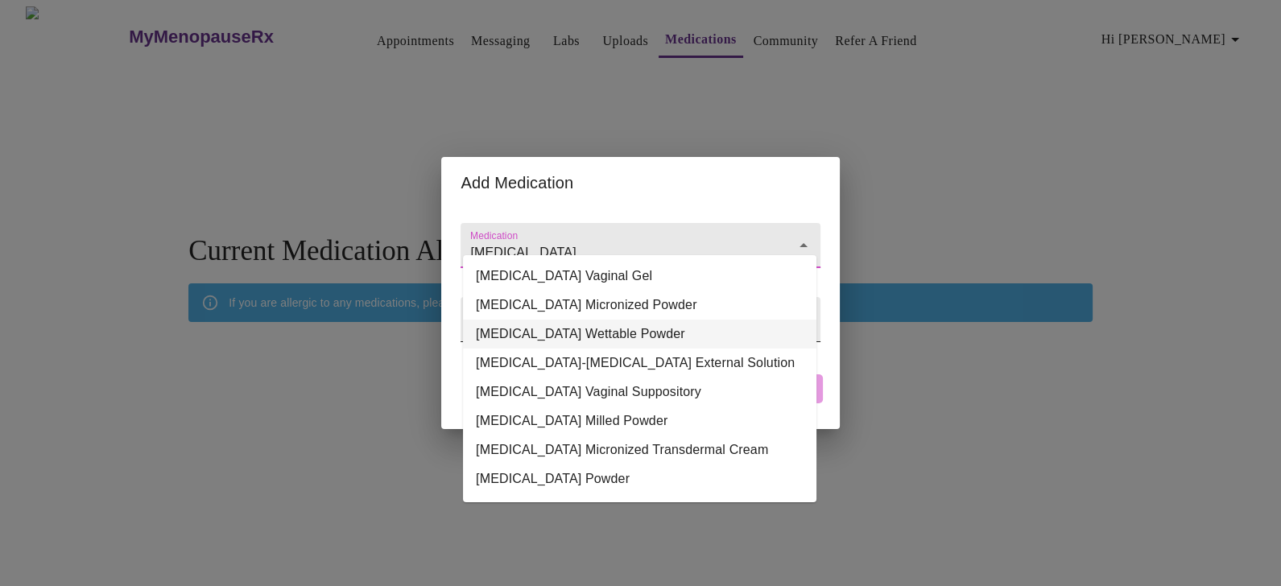
click at [541, 325] on li "[MEDICAL_DATA] Wettable Powder" at bounding box center [639, 334] width 353 height 29
click at [702, 238] on input "[MEDICAL_DATA] Wettable Powder" at bounding box center [617, 253] width 300 height 30
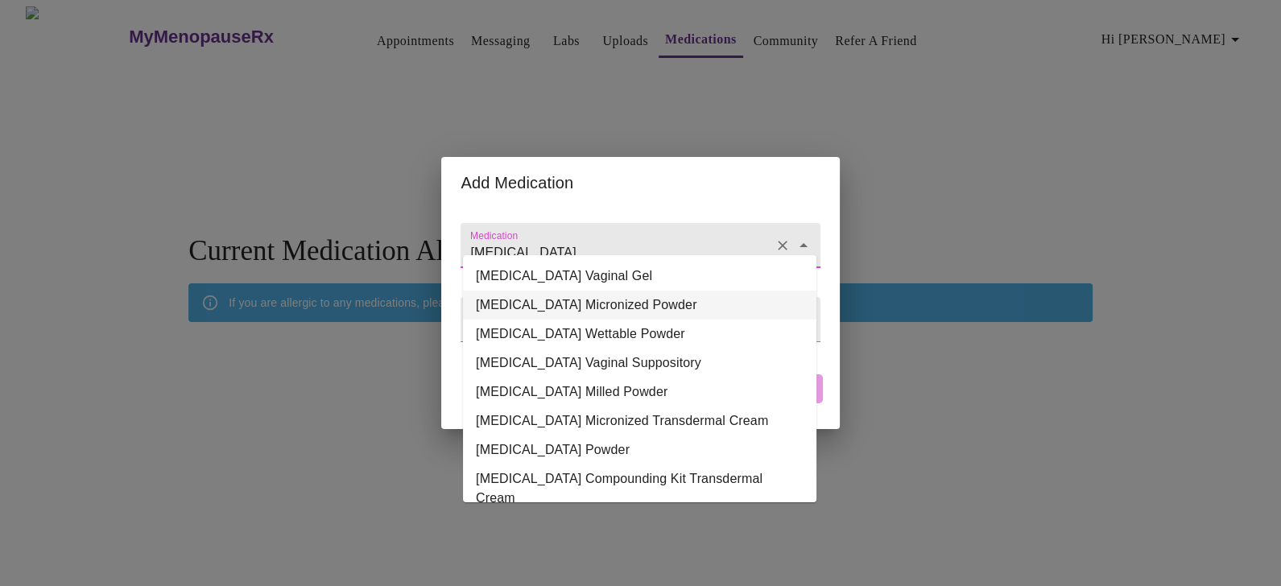
click at [670, 296] on ul "[MEDICAL_DATA] Vaginal Gel [MEDICAL_DATA] Micronized Powder [MEDICAL_DATA] Wett…" at bounding box center [639, 378] width 353 height 247
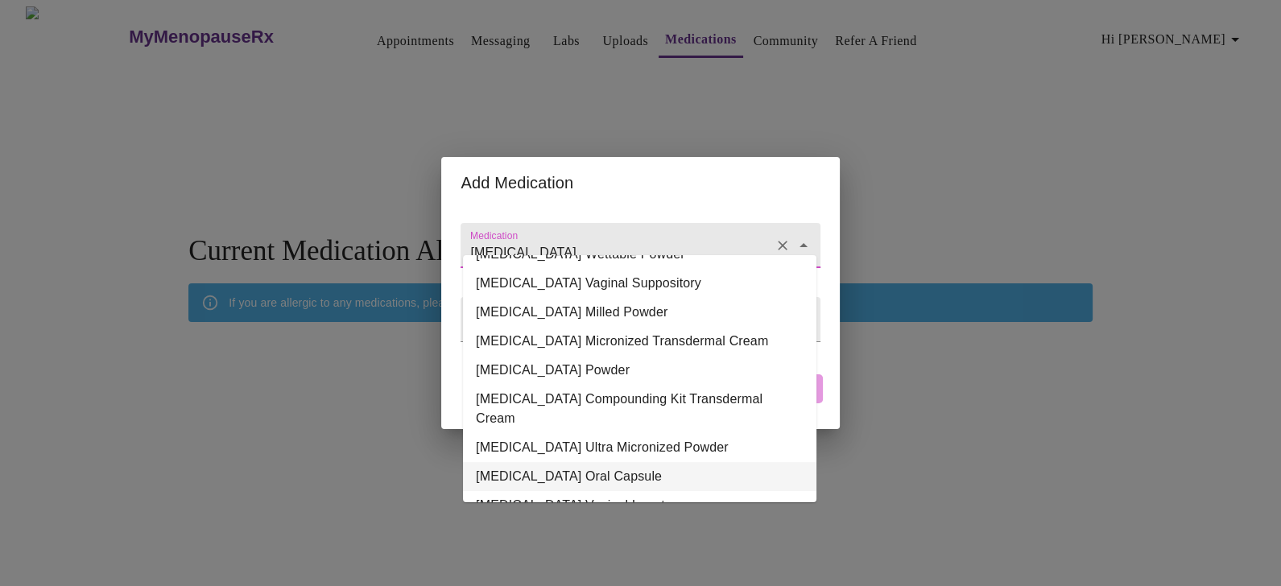
click at [552, 462] on li "[MEDICAL_DATA] Oral Capsule" at bounding box center [639, 476] width 353 height 29
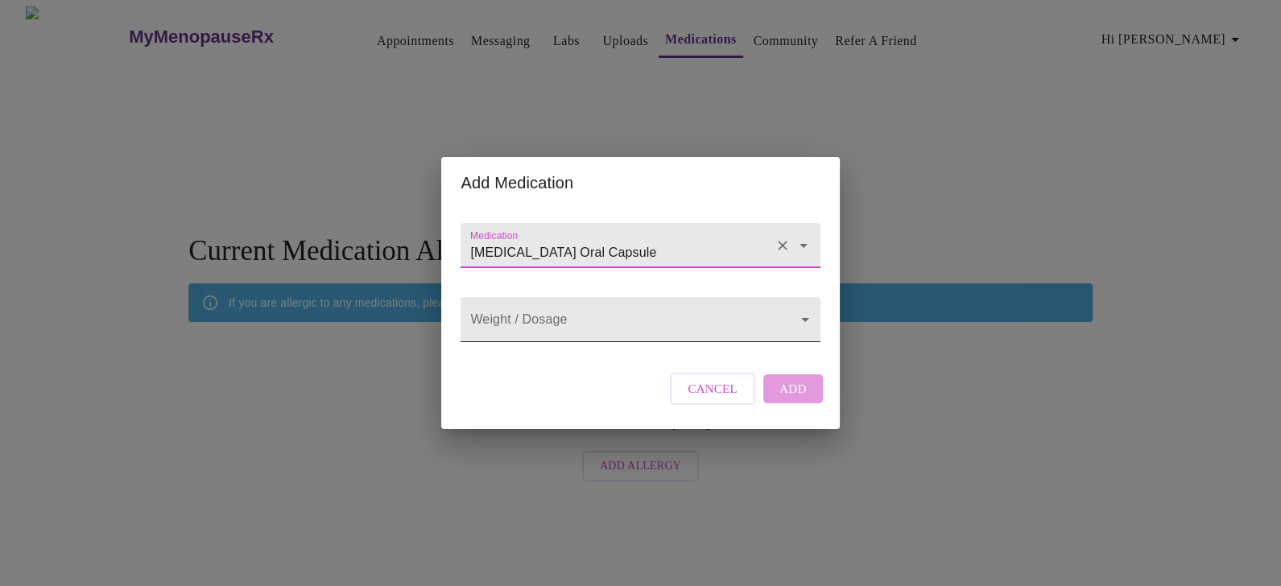
type input "[MEDICAL_DATA] Oral Capsule"
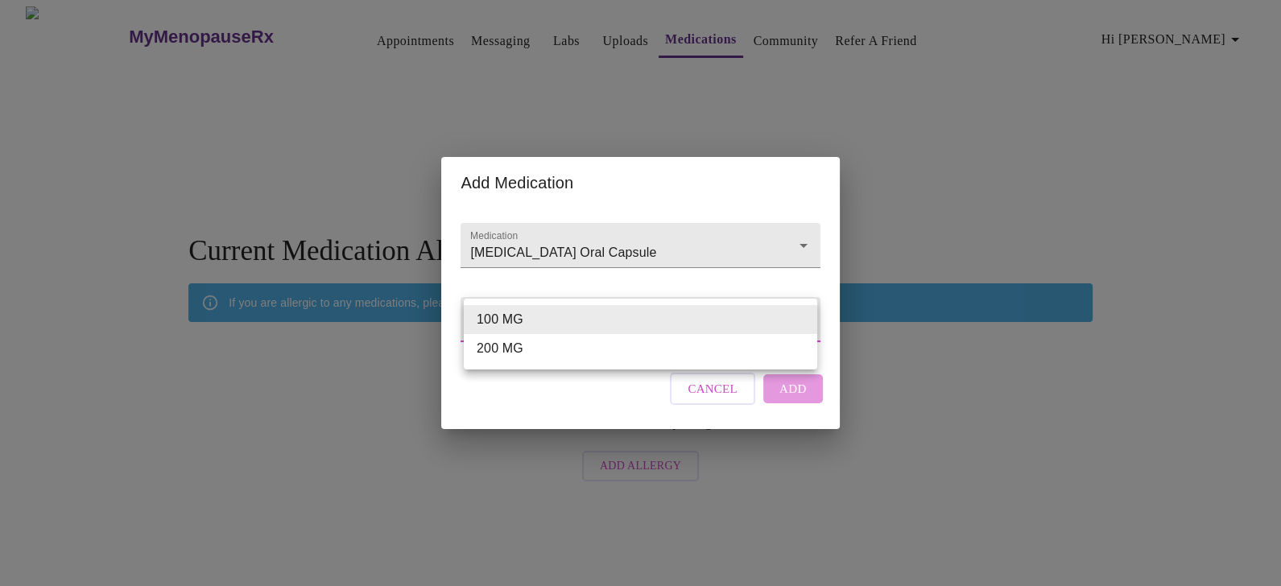
click at [797, 322] on body "MyMenopauseRx Appointments Messaging Labs Uploads Medications Community Refer a…" at bounding box center [640, 247] width 1268 height 483
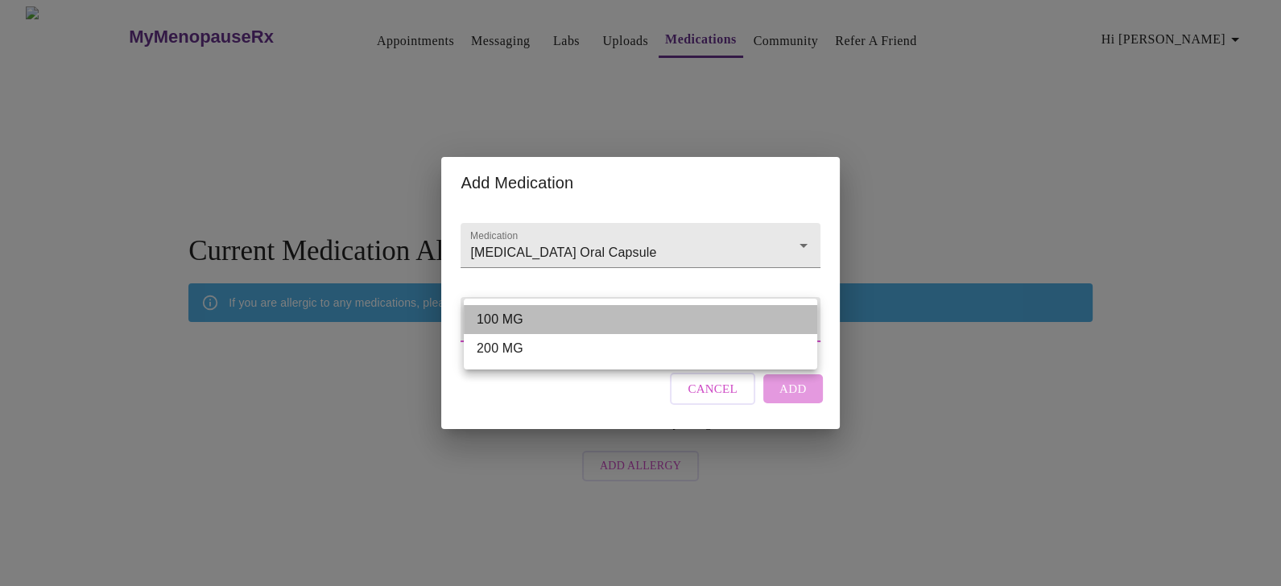
click at [572, 322] on li "100 MG" at bounding box center [640, 319] width 353 height 29
type input "100 MG"
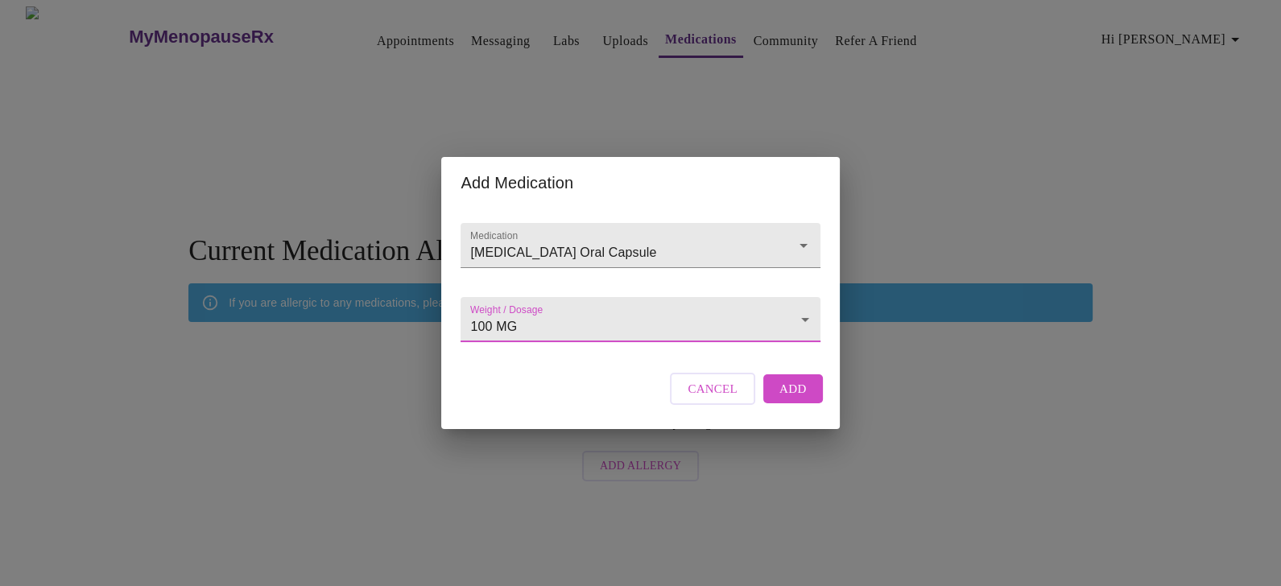
click at [787, 399] on span "Add" at bounding box center [792, 388] width 27 height 21
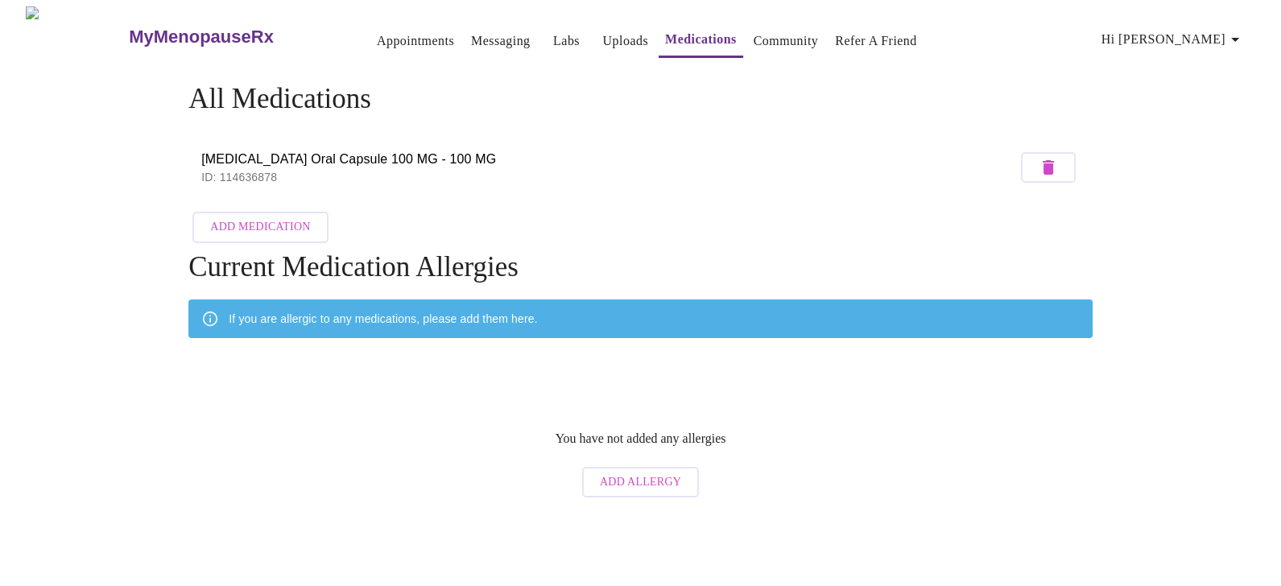
click at [258, 225] on span "Add Medication" at bounding box center [260, 227] width 100 height 20
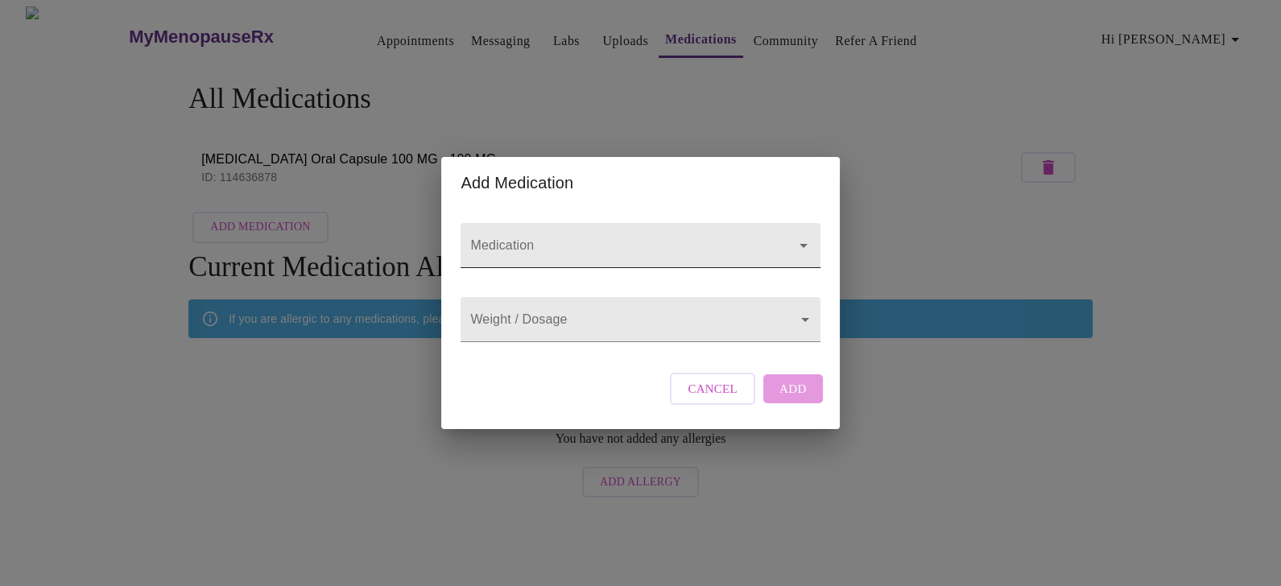
click at [693, 238] on input "Medication" at bounding box center [617, 253] width 300 height 30
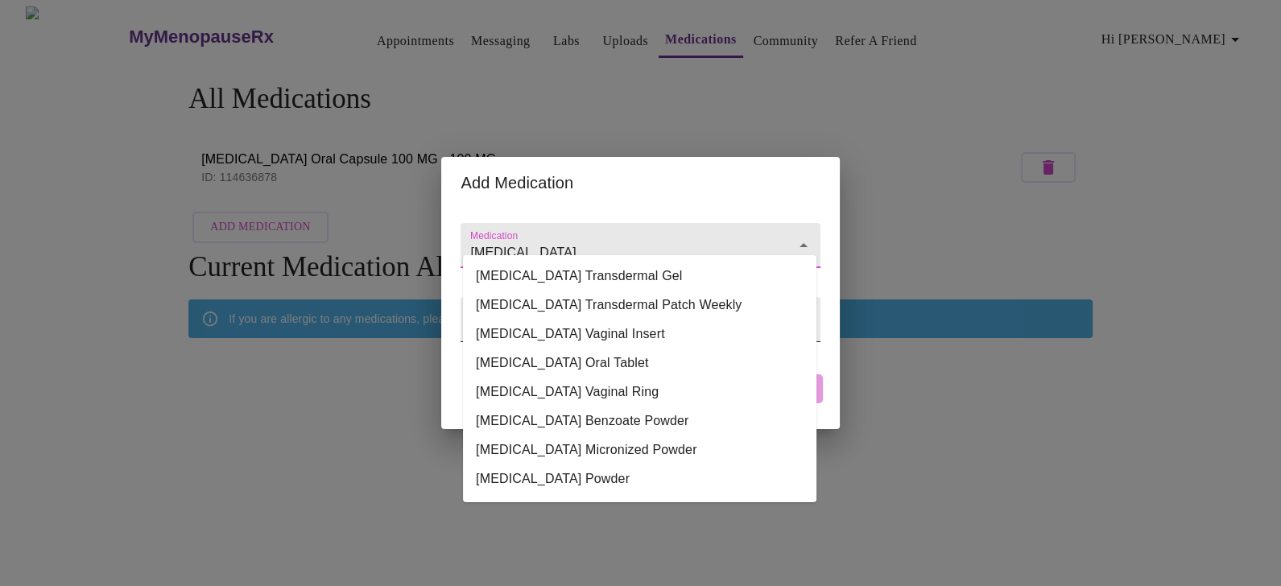
click at [787, 317] on li "[MEDICAL_DATA] Transdermal Patch Weekly" at bounding box center [639, 305] width 353 height 29
click at [709, 238] on input "[MEDICAL_DATA] Transdermal Patch Weekly" at bounding box center [617, 253] width 300 height 30
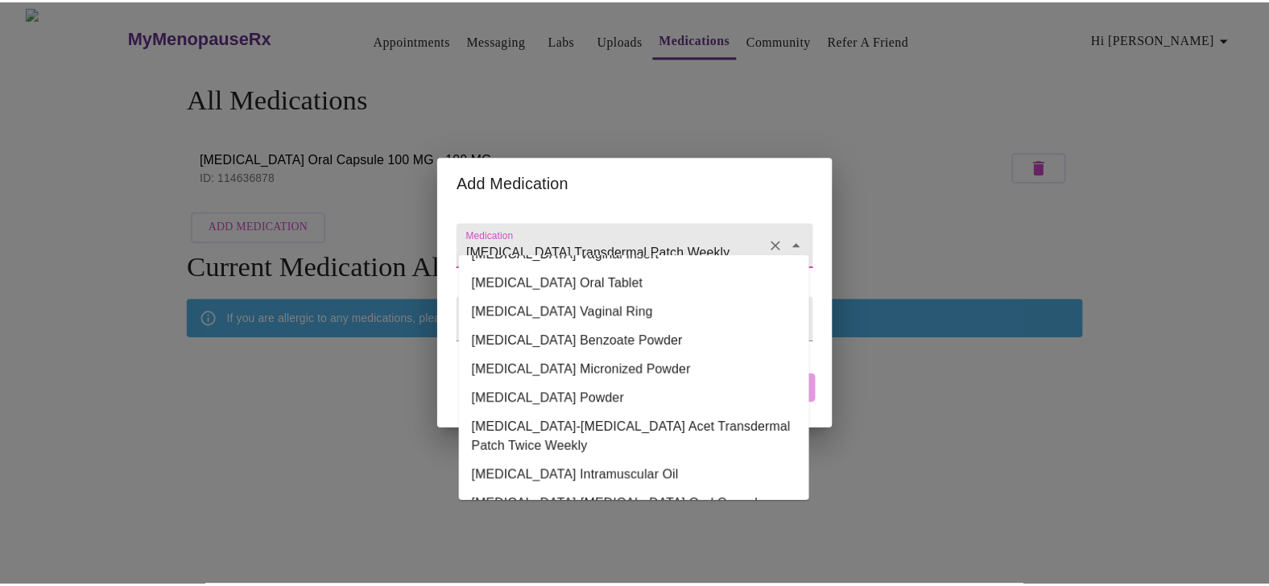
scroll to position [173, 0]
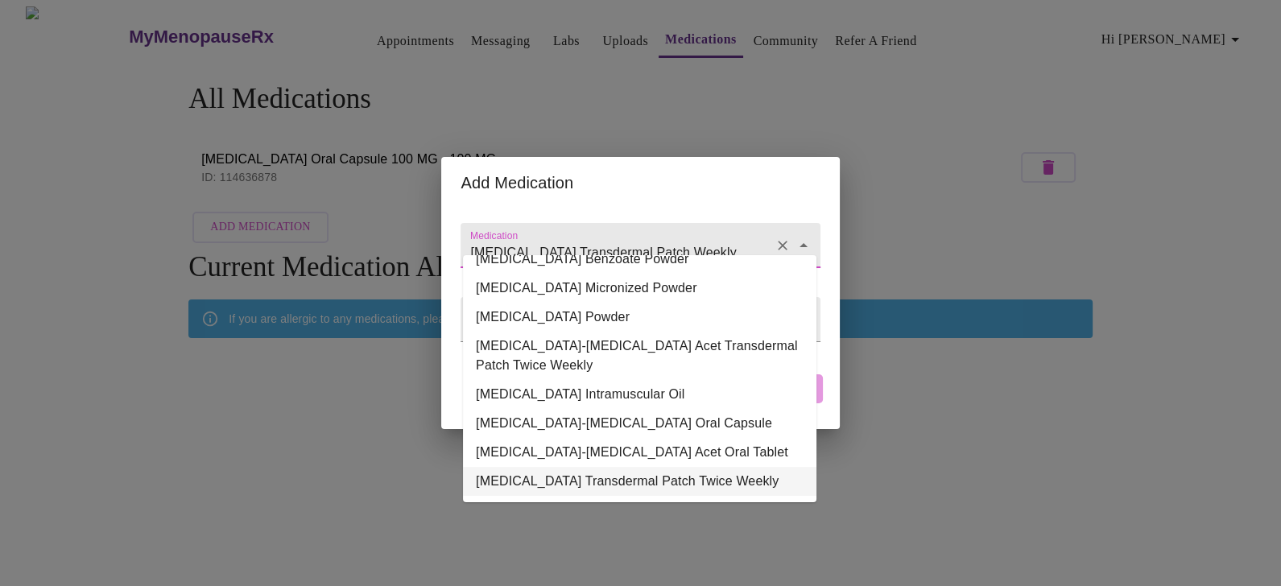
click at [628, 467] on li "[MEDICAL_DATA] Transdermal Patch Twice Weekly" at bounding box center [639, 481] width 353 height 29
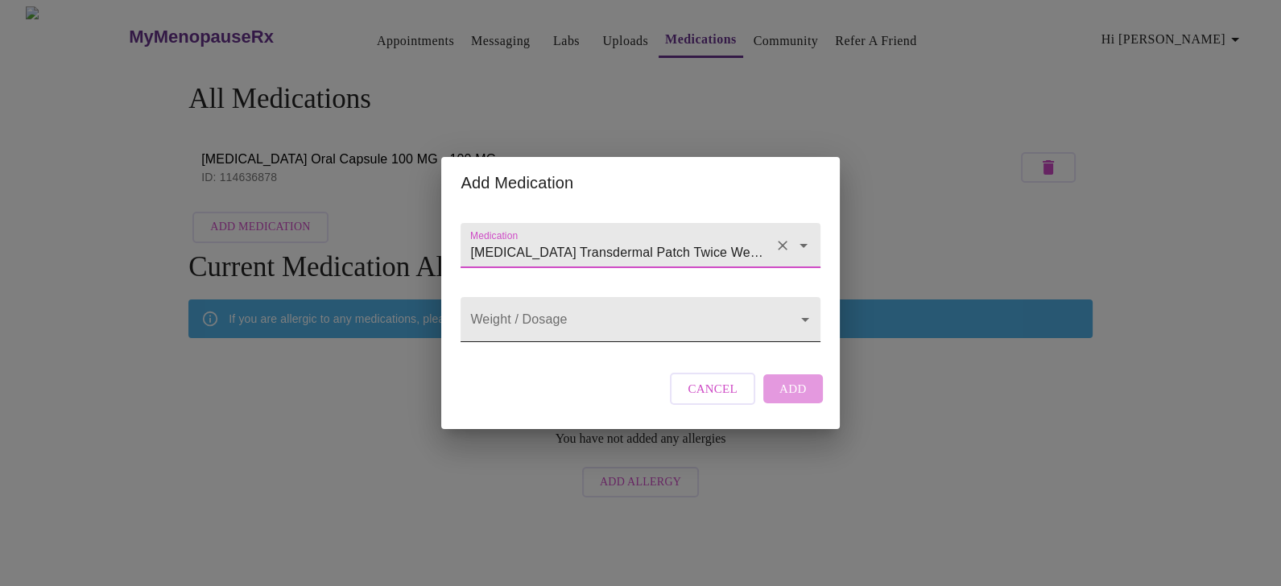
type input "[MEDICAL_DATA] Transdermal Patch Twice Weekly"
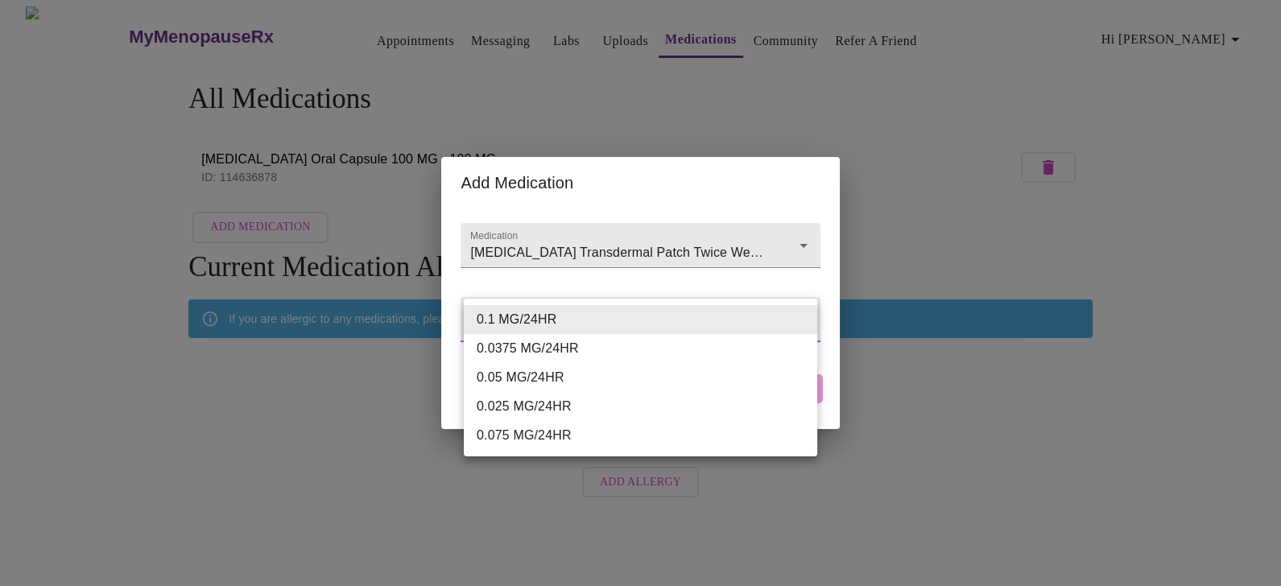
click at [531, 333] on body "MyMenopauseRx Appointments Messaging Labs Uploads Medications Community Refer a…" at bounding box center [640, 255] width 1268 height 499
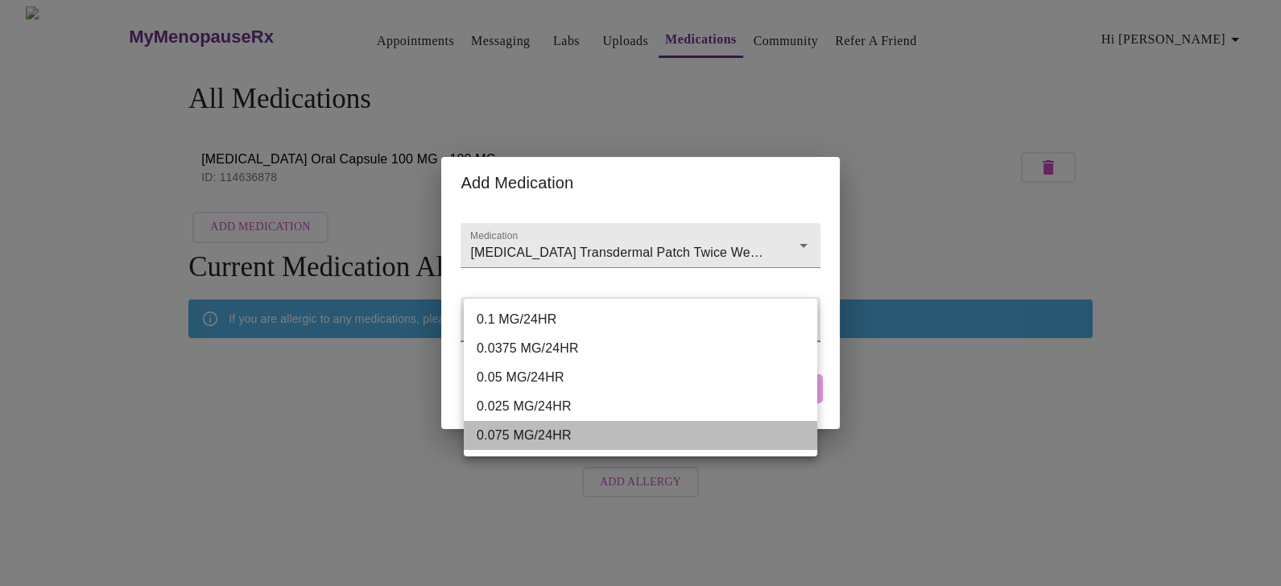
click at [536, 433] on li "0.075 MG/24HR" at bounding box center [640, 435] width 353 height 29
type input "0.075 MG/24HR"
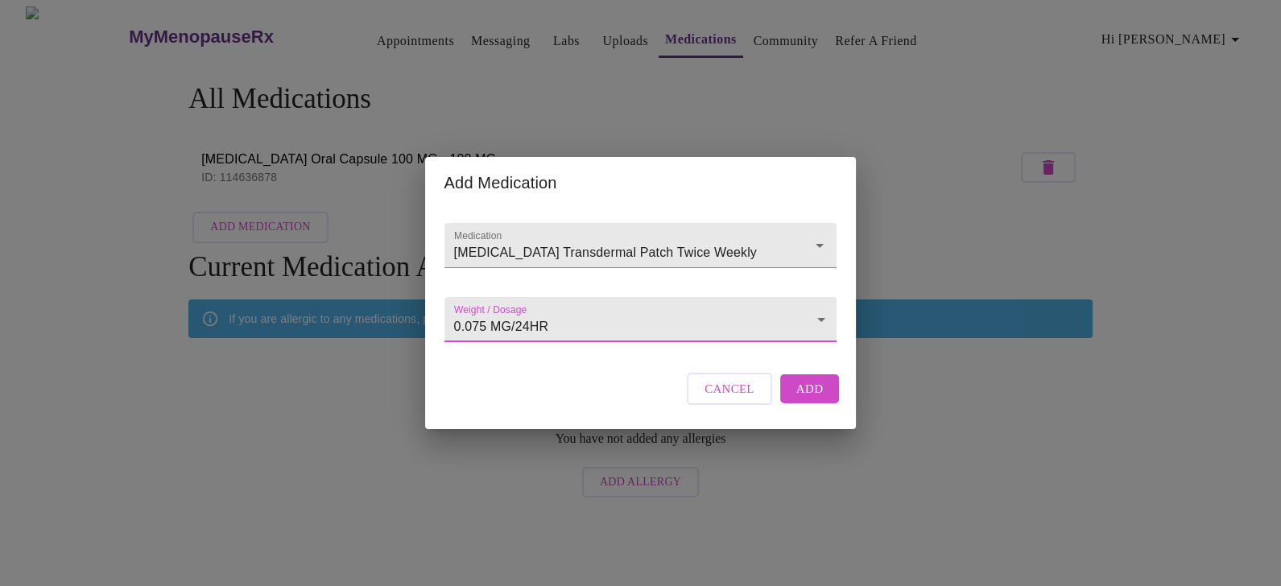
click at [809, 395] on span "Add" at bounding box center [809, 388] width 27 height 21
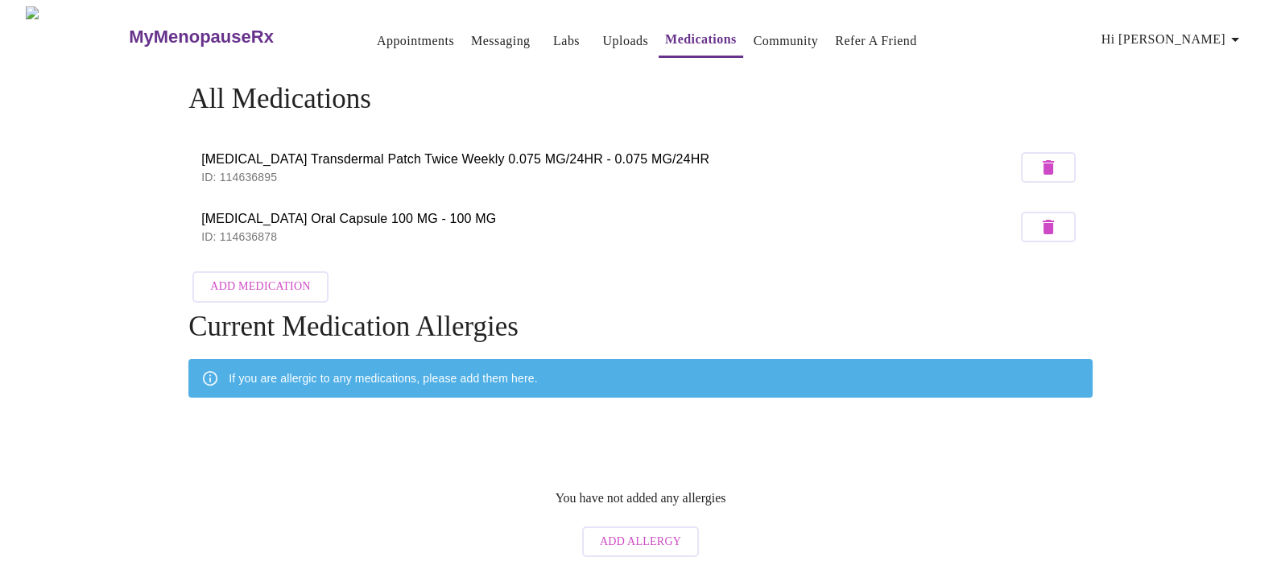
click at [377, 30] on link "Appointments" at bounding box center [415, 41] width 77 height 23
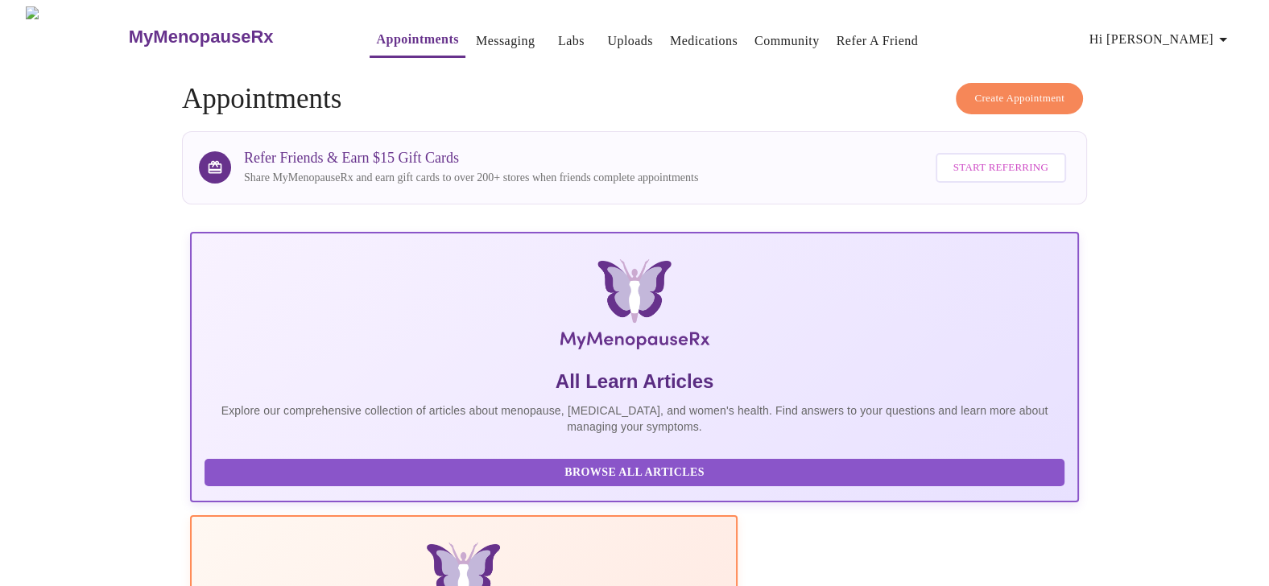
scroll to position [160, 0]
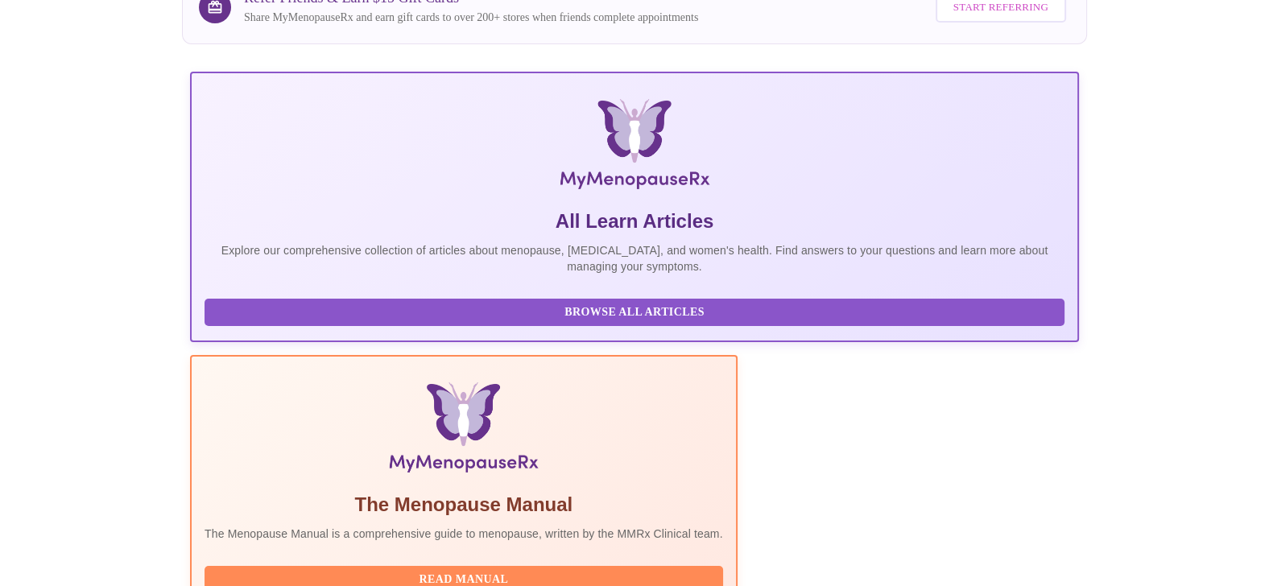
click at [353, 308] on button "Browse All Articles" at bounding box center [635, 313] width 860 height 28
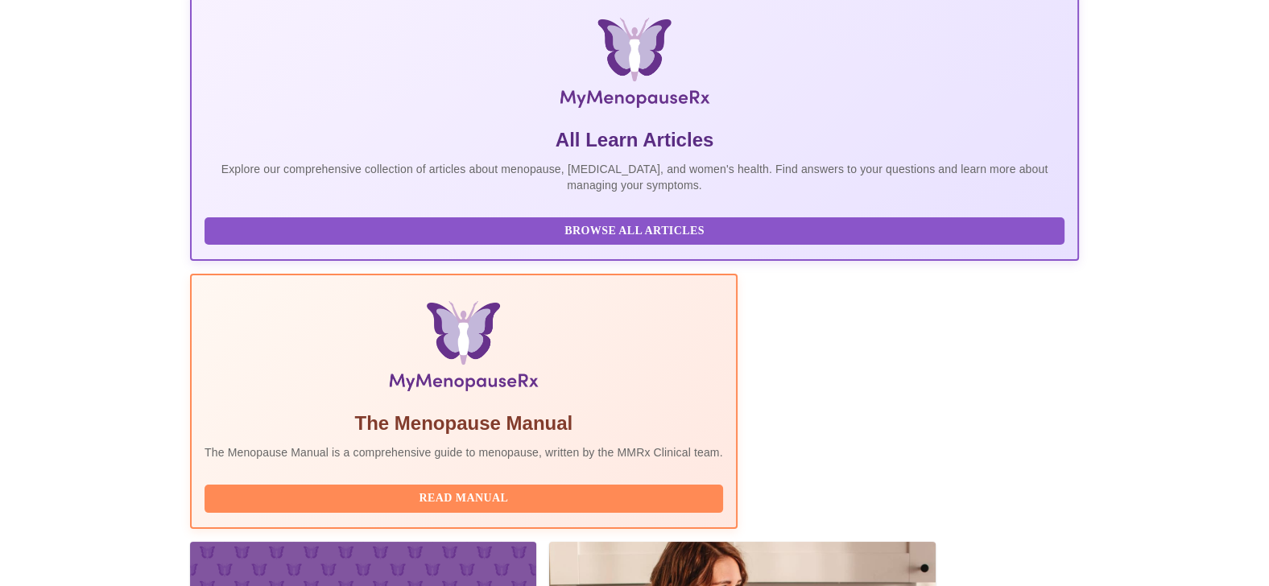
scroll to position [292, 0]
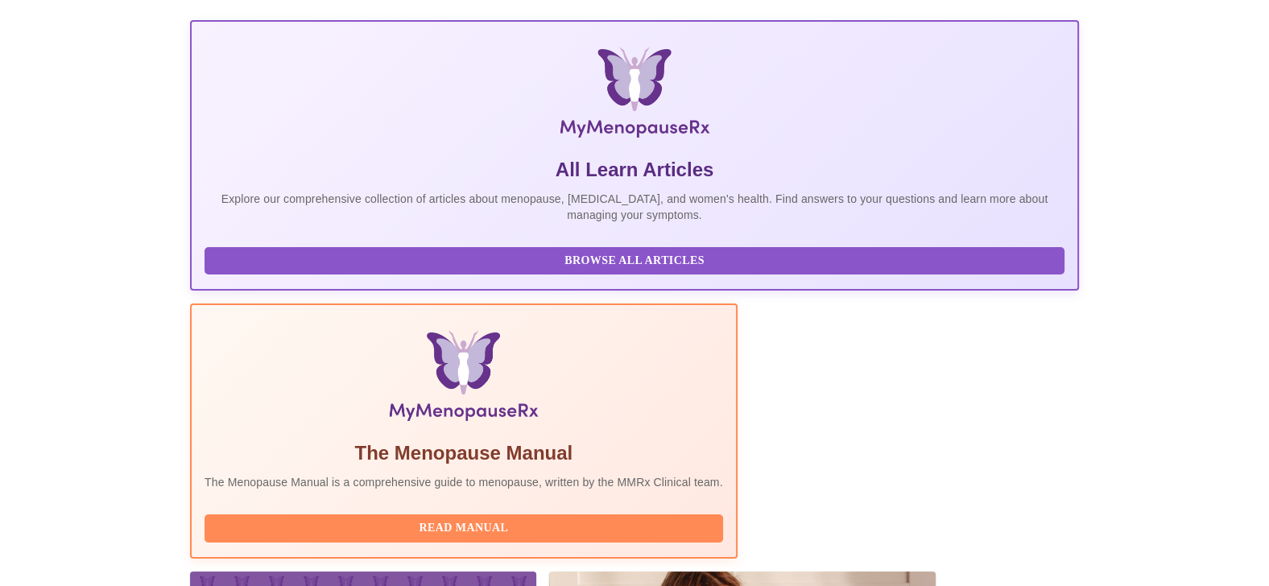
scroll to position [0, 0]
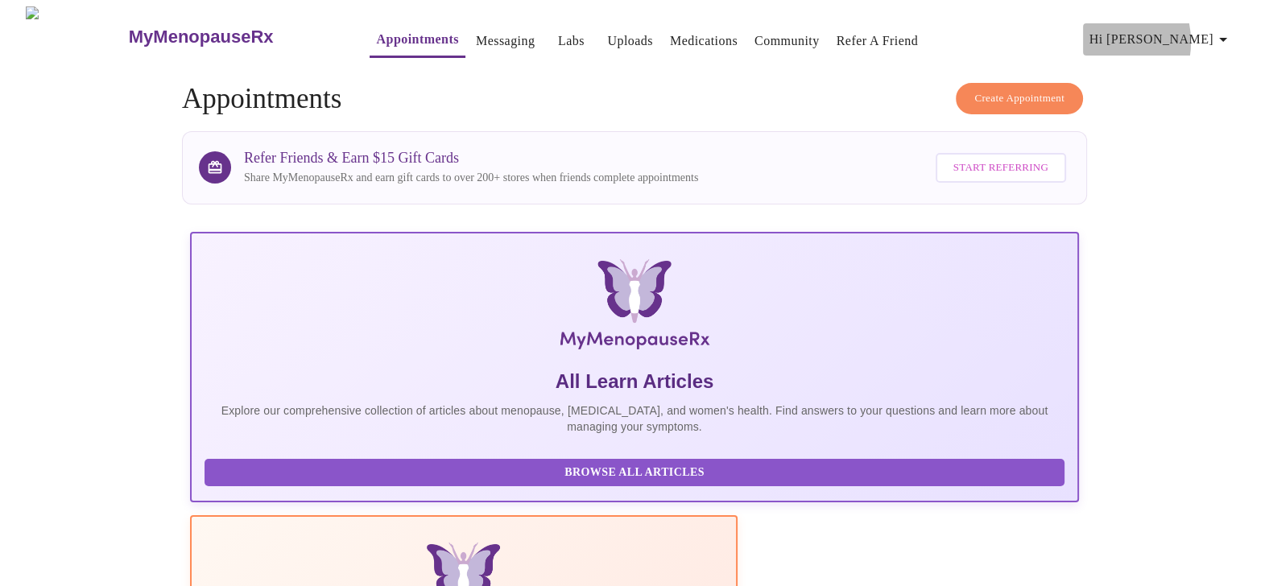
click at [1158, 35] on span "Hi [PERSON_NAME]" at bounding box center [1160, 39] width 143 height 23
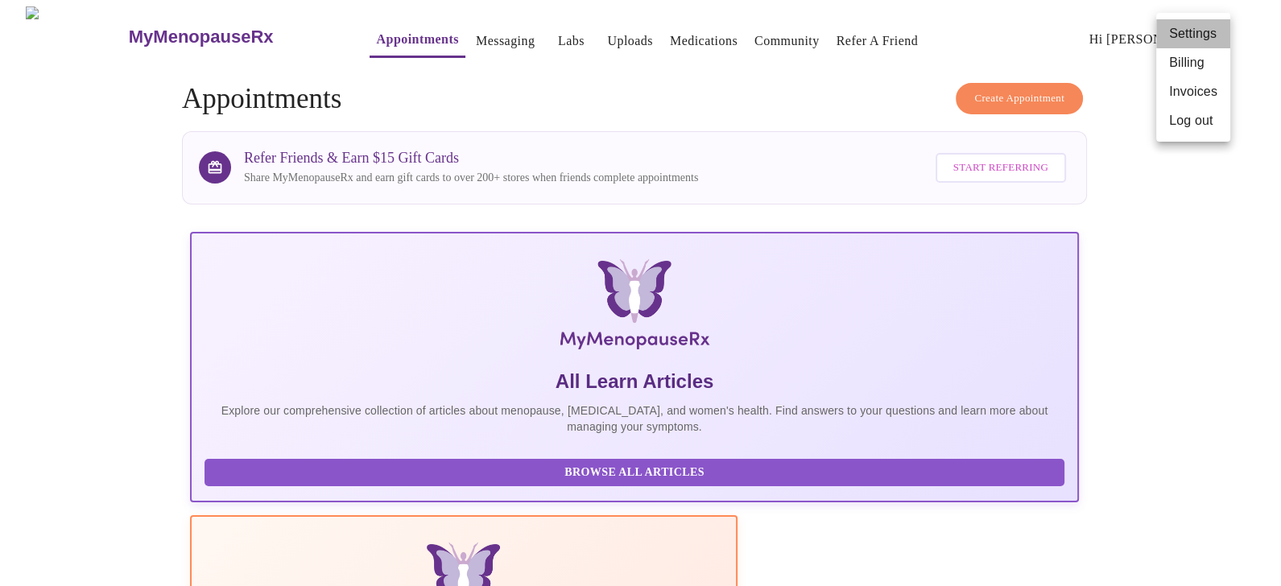
click at [1158, 35] on li "Settings" at bounding box center [1193, 33] width 74 height 29
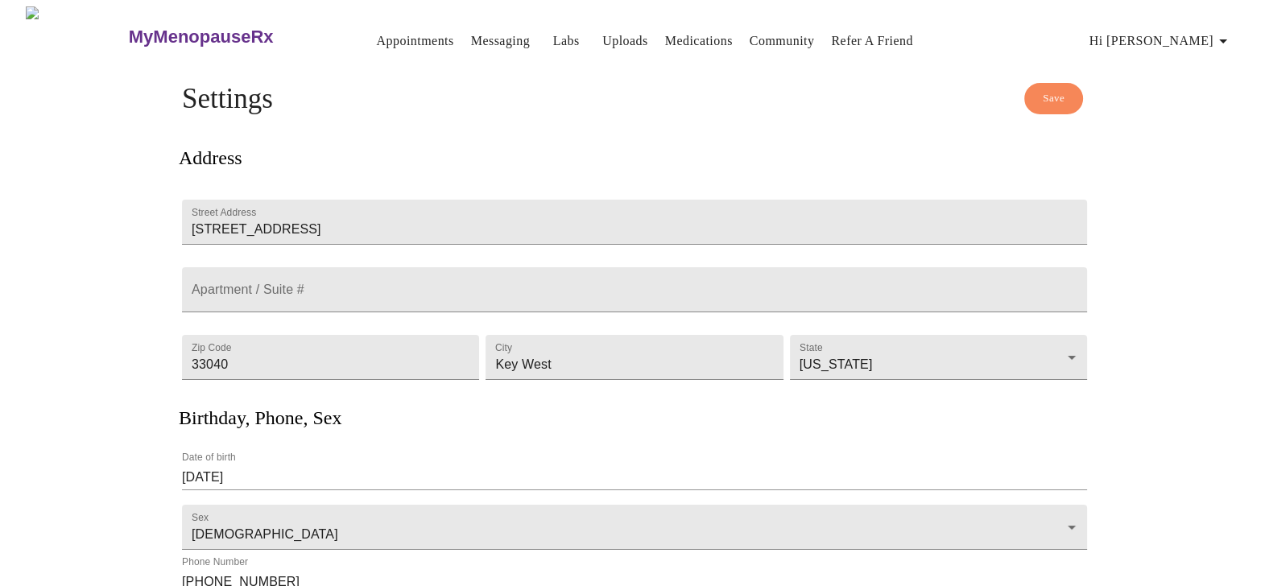
click at [1197, 30] on span "Hi [PERSON_NAME]" at bounding box center [1160, 41] width 143 height 23
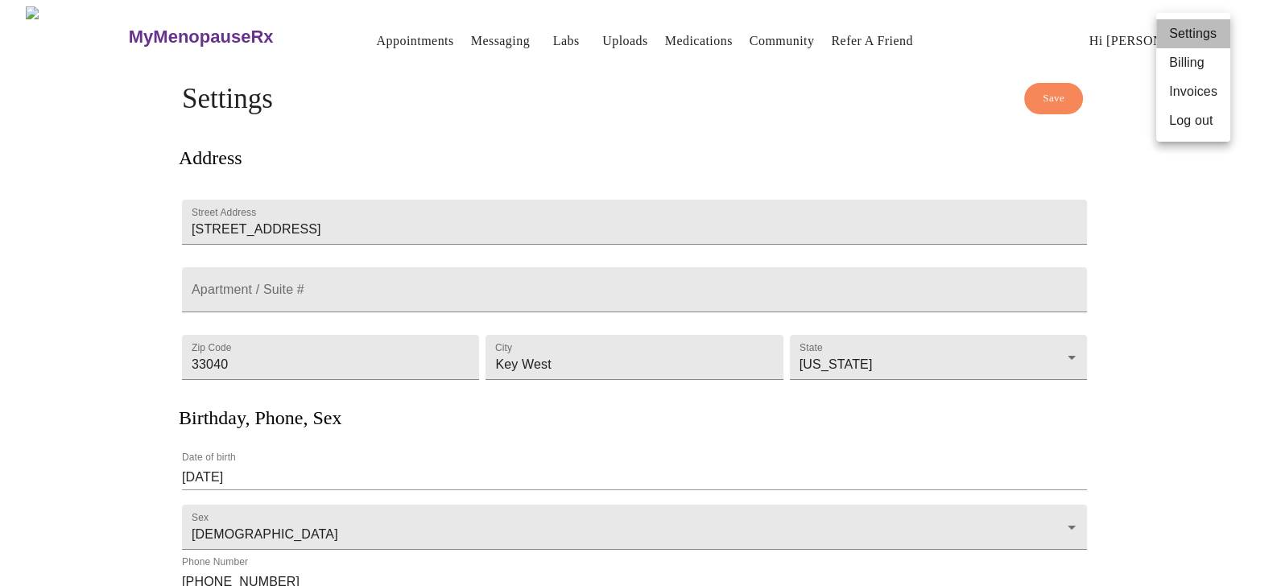
click at [1197, 24] on li "Settings" at bounding box center [1193, 33] width 74 height 29
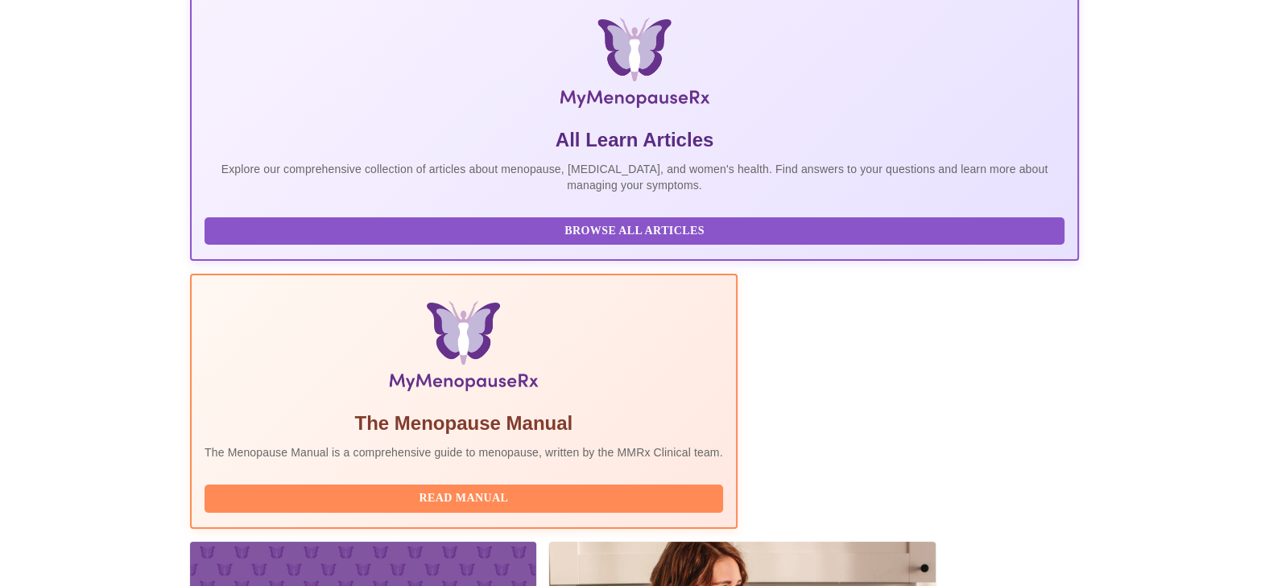
scroll to position [292, 0]
